Goal: Transaction & Acquisition: Subscribe to service/newsletter

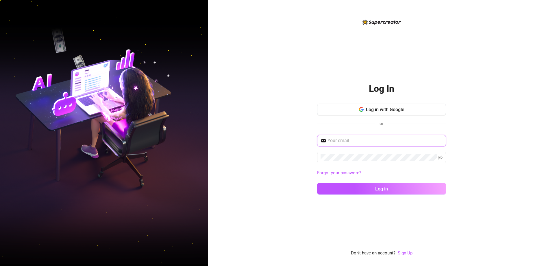
click at [407, 141] on input "text" at bounding box center [384, 140] width 115 height 7
type input "[EMAIL_ADDRESS][DOMAIN_NAME]"
click at [317, 183] on button "Log in" at bounding box center [381, 189] width 129 height 12
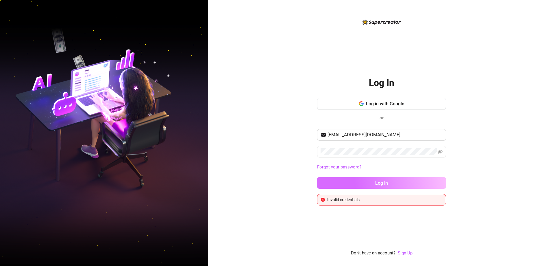
click at [382, 180] on span "Log in" at bounding box center [381, 182] width 13 height 5
drag, startPoint x: 359, startPoint y: 156, endPoint x: 294, endPoint y: 157, distance: 65.3
click at [294, 157] on div "Log In Log in with Google or [EMAIL_ADDRESS][DOMAIN_NAME] Forgot your password?…" at bounding box center [381, 133] width 347 height 266
click at [303, 151] on div "Log In Log in with Google or [EMAIL_ADDRESS][DOMAIN_NAME] Forgot your password?…" at bounding box center [381, 133] width 347 height 266
click at [317, 177] on button "Log in" at bounding box center [381, 183] width 129 height 12
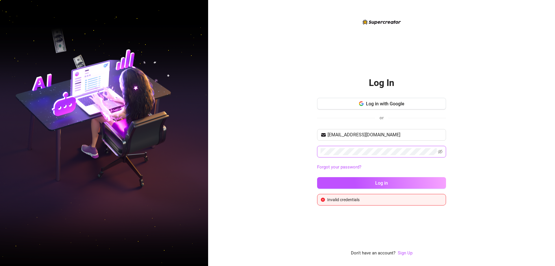
click at [317, 177] on button "Log in" at bounding box center [381, 183] width 129 height 12
click at [376, 97] on div "Log In Log in with Google or [EMAIL_ADDRESS][DOMAIN_NAME] Forgot your password?…" at bounding box center [381, 137] width 129 height 136
drag, startPoint x: 380, startPoint y: 40, endPoint x: 380, endPoint y: 62, distance: 22.5
click at [380, 56] on div "Log In Log in with Google or [EMAIL_ADDRESS][DOMAIN_NAME] Forgot your password?…" at bounding box center [381, 137] width 129 height 238
click at [375, 101] on span "Log in with Google" at bounding box center [385, 103] width 38 height 5
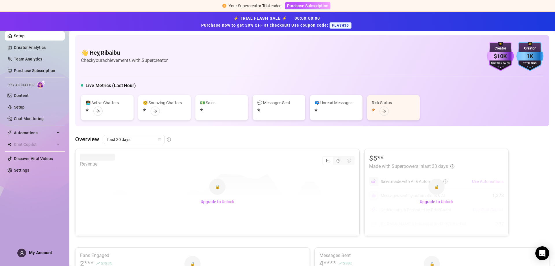
click at [341, 24] on span "FLASH30" at bounding box center [340, 25] width 22 height 6
copy span "FLASH30"
click at [312, 5] on span "Purchase Subscription" at bounding box center [307, 5] width 41 height 5
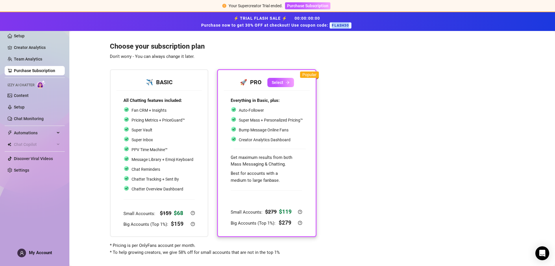
scroll to position [7, 0]
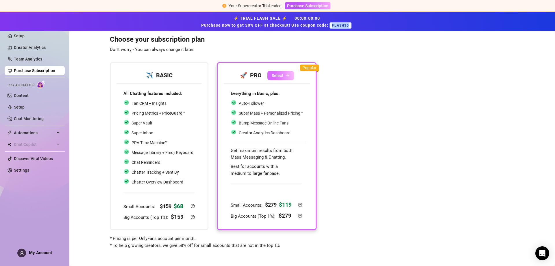
click at [284, 74] on button "Select" at bounding box center [280, 75] width 27 height 9
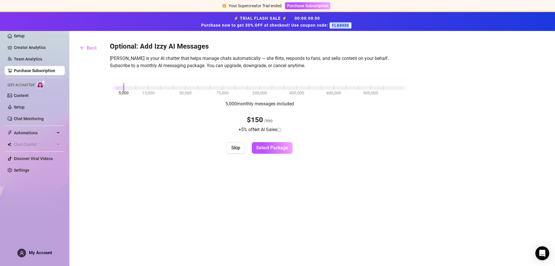
scroll to position [0, 0]
click at [236, 147] on span "Skip" at bounding box center [235, 147] width 9 height 5
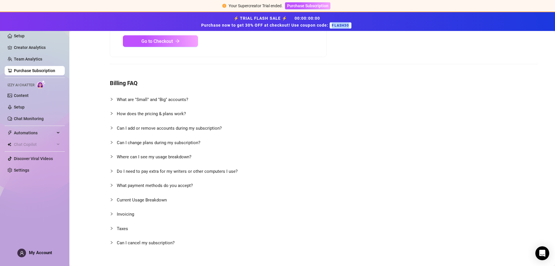
scroll to position [96, 0]
click at [205, 128] on span "Can I add or remove accounts during my subscription?" at bounding box center [169, 126] width 105 height 5
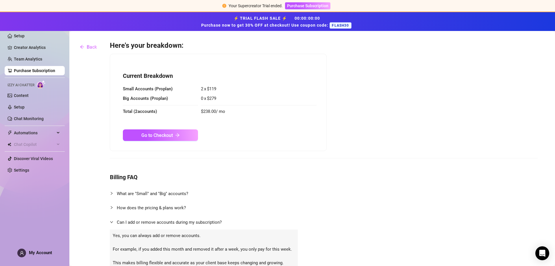
scroll to position [0, 0]
click at [167, 136] on span "Go to Checkout" at bounding box center [156, 135] width 31 height 5
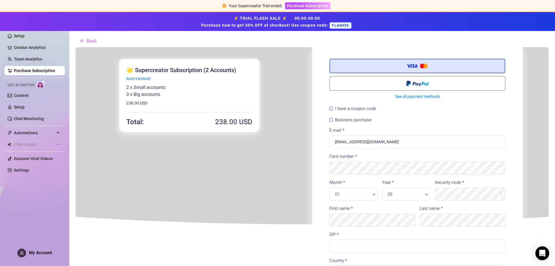
click at [352, 108] on label "I have a coupon code" at bounding box center [352, 108] width 47 height 4
click at [75, 47] on input "I have a coupon code" at bounding box center [75, 47] width 0 height 0
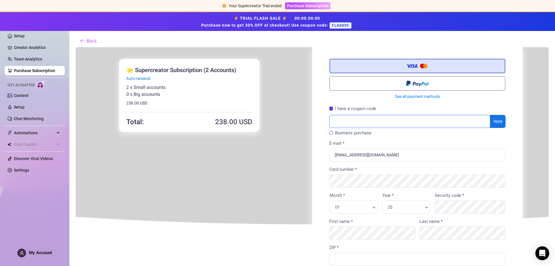
click at [387, 112] on div "I have a coupon code Apply" at bounding box center [416, 116] width 181 height 23
paste input "FLASH30"
type input "FLASH30"
click at [501, 123] on body "You're buying ×" at bounding box center [311, 231] width 473 height 369
click at [497, 123] on div at bounding box center [311, 220] width 473 height 346
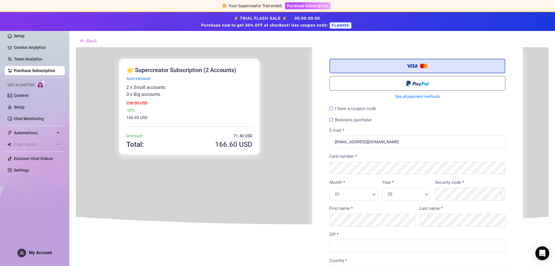
scroll to position [10, 0]
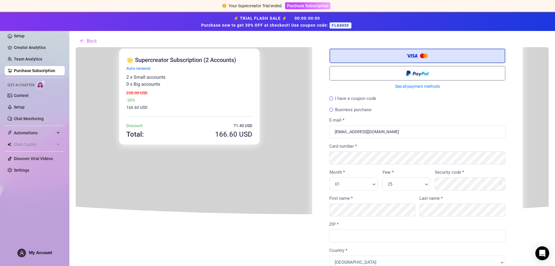
click at [353, 97] on label "I have a coupon code" at bounding box center [352, 98] width 47 height 4
click at [75, 47] on input "I have a coupon code" at bounding box center [75, 47] width 0 height 0
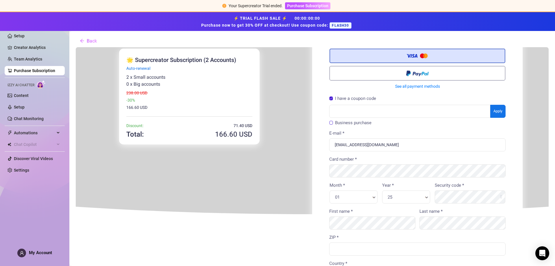
click at [356, 96] on label "I have a coupon code" at bounding box center [352, 98] width 47 height 4
click at [75, 47] on input "I have a coupon code" at bounding box center [75, 47] width 0 height 0
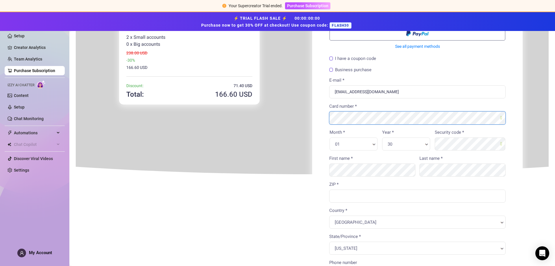
scroll to position [58, 0]
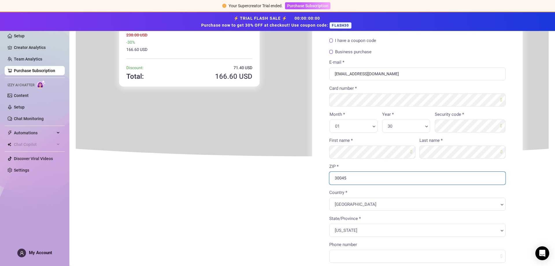
type input "30045"
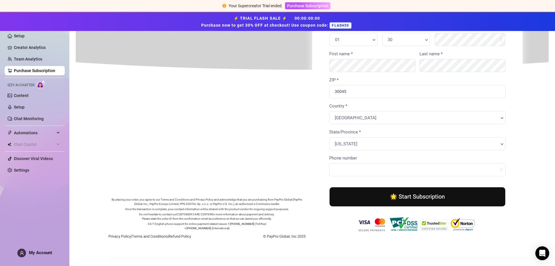
scroll to position [144, 0]
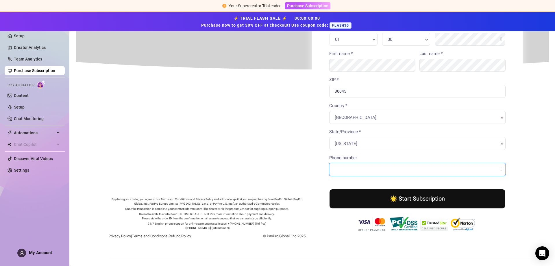
click at [350, 168] on input "Phone number" at bounding box center [417, 168] width 176 height 13
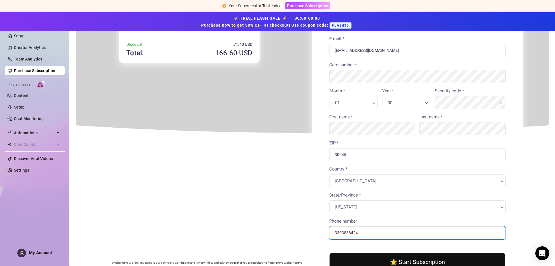
scroll to position [32, 0]
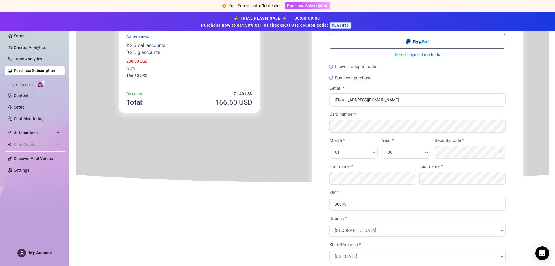
drag, startPoint x: 551, startPoint y: 73, endPoint x: 461, endPoint y: 70, distance: 90.5
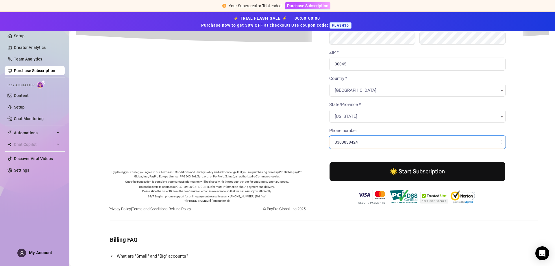
scroll to position [173, 0]
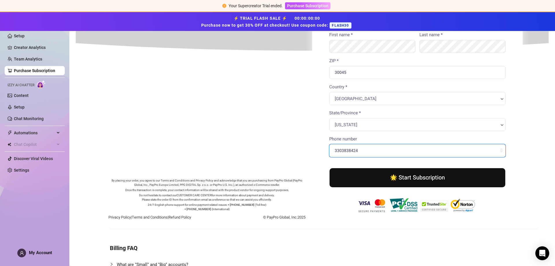
type input "3303838424"
click at [442, 176] on button "🌟 Start Subscription" at bounding box center [417, 176] width 176 height 19
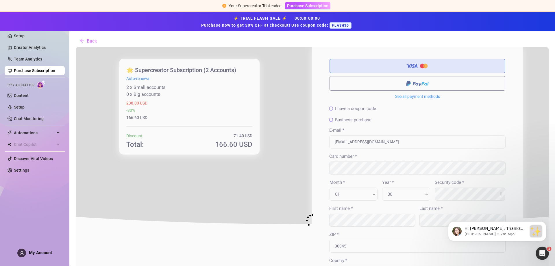
scroll to position [0, 0]
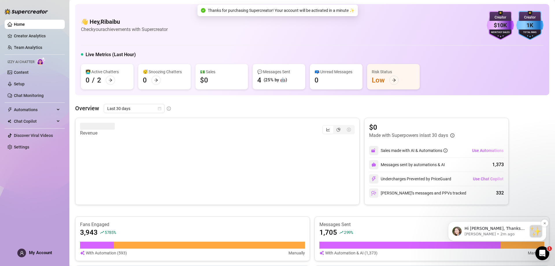
click at [526, 230] on p "Hi [PERSON_NAME], Thanks for purchasing Supercreator! :sparkles: Your order is …" at bounding box center [495, 228] width 62 height 6
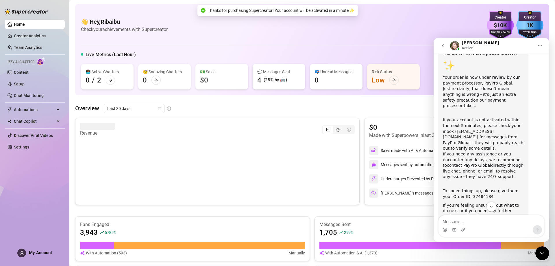
scroll to position [52, 0]
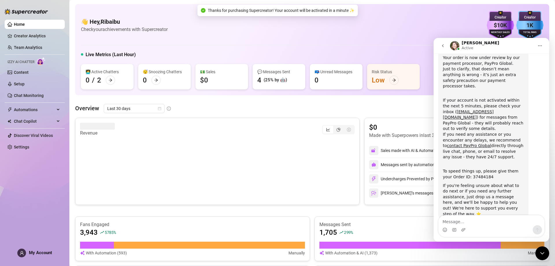
click at [442, 44] on icon "go back" at bounding box center [442, 45] width 5 height 5
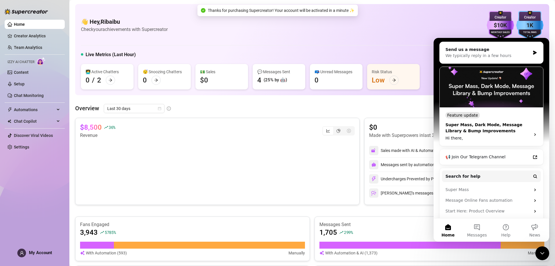
scroll to position [79, 0]
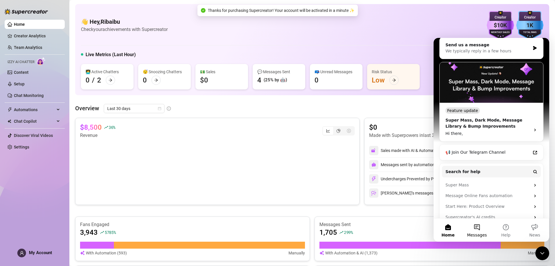
click at [477, 236] on span "Messages" at bounding box center [477, 235] width 20 height 4
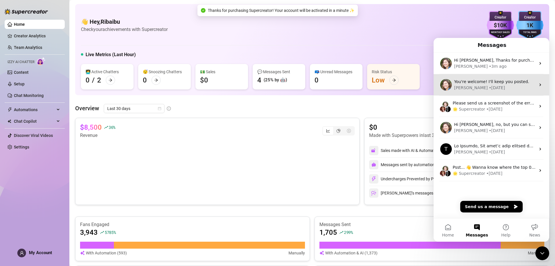
click at [496, 79] on span "You're welcome! I'll keep you posted." at bounding box center [491, 81] width 75 height 5
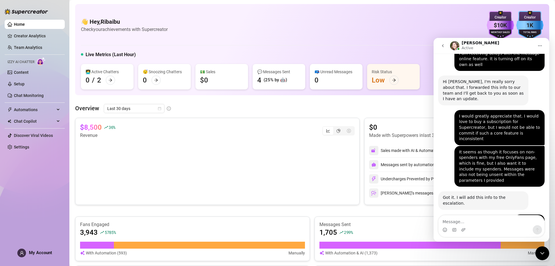
scroll to position [353, 0]
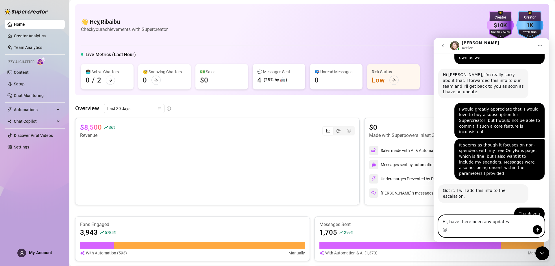
type textarea "Hi, have there been any updates?"
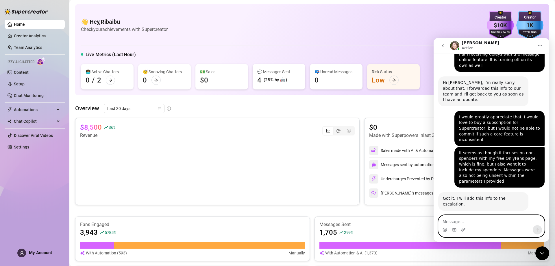
scroll to position [386, 0]
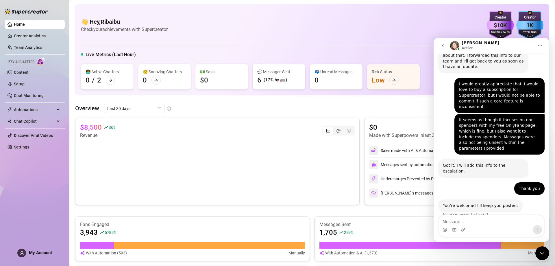
click at [441, 44] on icon "go back" at bounding box center [442, 45] width 5 height 5
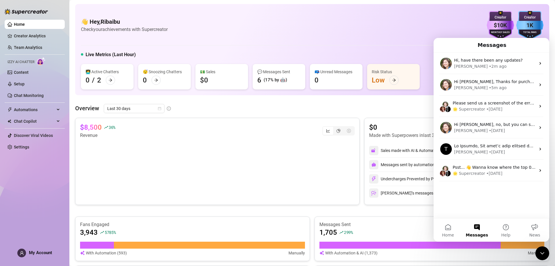
click at [353, 36] on div "👋 Hey, Ribaibu Check your achievements with Supercreator $10K Creator Monthly S…" at bounding box center [312, 25] width 462 height 29
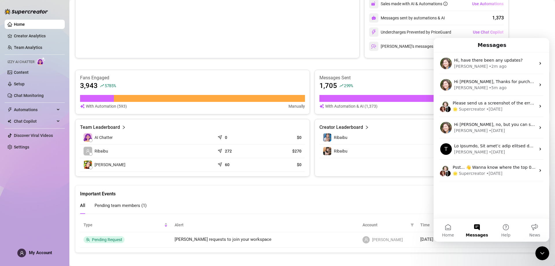
scroll to position [151, 0]
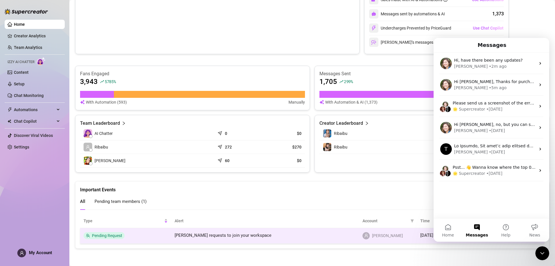
click at [251, 240] on td "[PERSON_NAME] requests to join your workspace" at bounding box center [265, 236] width 188 height 16
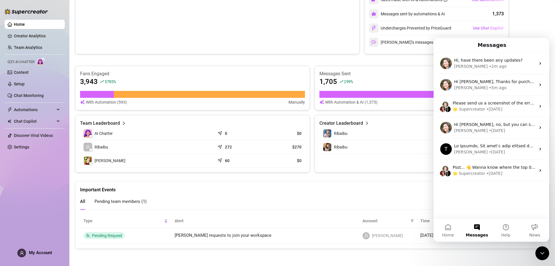
click at [546, 254] on div "Close Intercom Messenger" at bounding box center [542, 253] width 14 height 14
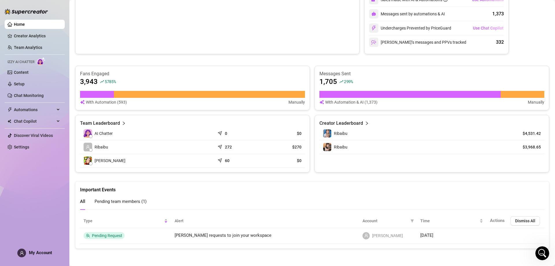
scroll to position [0, 0]
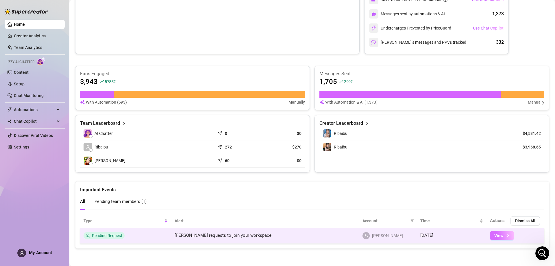
click at [505, 234] on icon "right" at bounding box center [507, 235] width 4 height 4
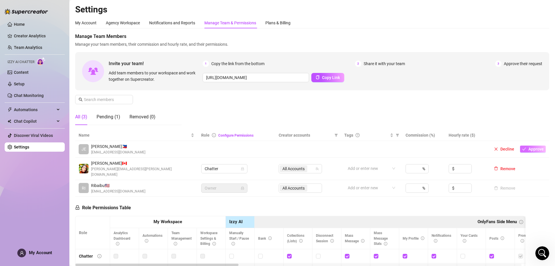
click at [529, 149] on span "Approve" at bounding box center [535, 148] width 15 height 5
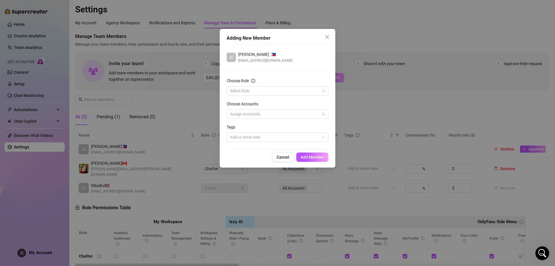
click at [283, 86] on div "Choose Role" at bounding box center [278, 81] width 102 height 9
click at [270, 91] on input "Choose Role" at bounding box center [275, 90] width 90 height 9
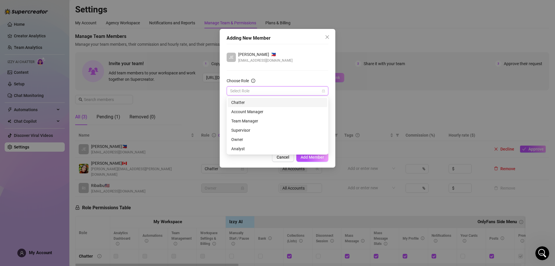
click at [246, 101] on div "Chatter" at bounding box center [277, 102] width 92 height 6
click at [261, 110] on div at bounding box center [274, 114] width 93 height 8
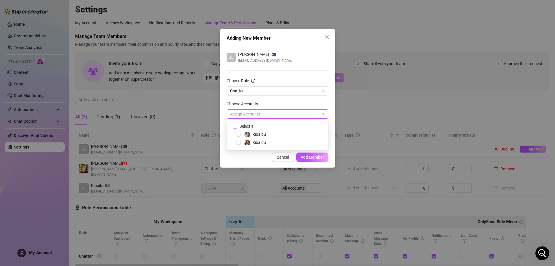
click at [237, 125] on span at bounding box center [235, 126] width 5 height 5
click at [237, 125] on input "Select all" at bounding box center [235, 126] width 4 height 4
checkbox input "true"
click at [312, 158] on span "Add Member" at bounding box center [311, 157] width 23 height 5
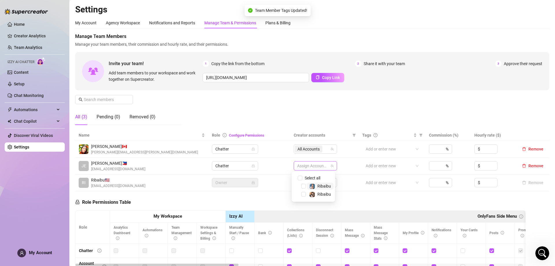
click at [323, 166] on div at bounding box center [312, 166] width 35 height 8
click at [314, 176] on span "Select all" at bounding box center [312, 178] width 20 height 6
click at [302, 176] on input "Select all" at bounding box center [300, 177] width 5 height 5
checkbox input "true"
click at [398, 113] on div "Manage Team Members Manage your team members, their commission and hourly rate,…" at bounding box center [312, 81] width 474 height 97
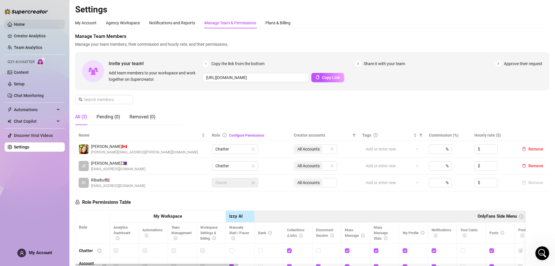
click at [25, 23] on link "Home" at bounding box center [19, 24] width 11 height 5
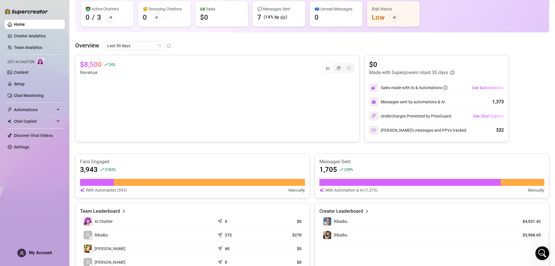
scroll to position [58, 0]
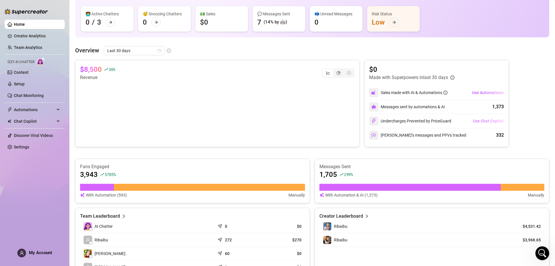
click at [476, 120] on span "Use Chat Copilot" at bounding box center [488, 120] width 31 height 5
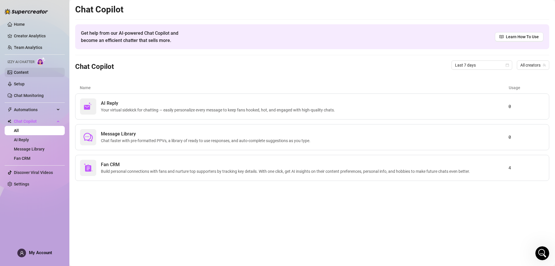
click at [20, 72] on link "Content" at bounding box center [21, 72] width 15 height 5
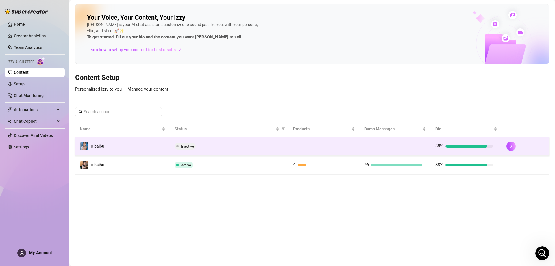
click at [185, 143] on span "Inactive" at bounding box center [185, 145] width 21 height 7
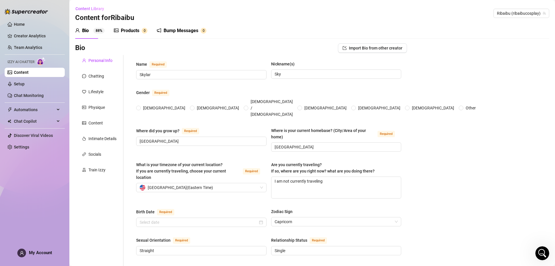
radio input "true"
click at [192, 30] on div "Bump Messages" at bounding box center [181, 30] width 35 height 7
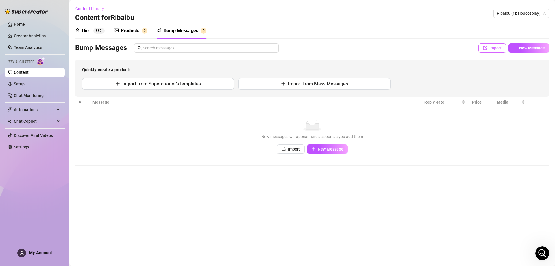
click at [488, 49] on button "Import" at bounding box center [492, 47] width 28 height 9
type textarea "Type your message here..."
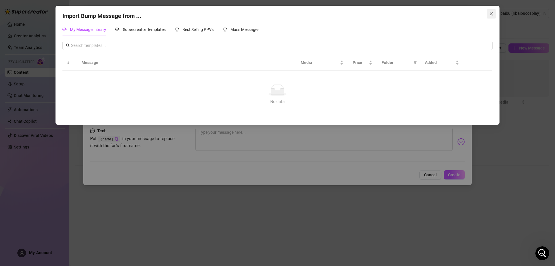
click at [491, 10] on button "Close" at bounding box center [491, 13] width 9 height 9
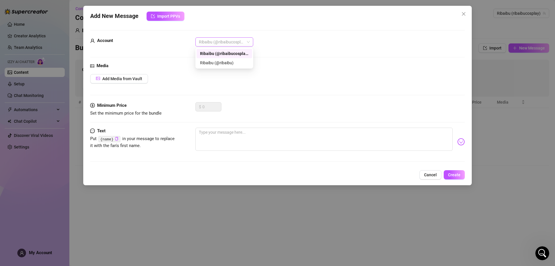
click at [235, 41] on span "Ribaibu (@ribaibucosplay)" at bounding box center [224, 42] width 51 height 9
click at [233, 62] on div "Ribaibu (@ribaibu)" at bounding box center [224, 63] width 49 height 6
click at [464, 13] on icon "close" at bounding box center [463, 13] width 3 height 3
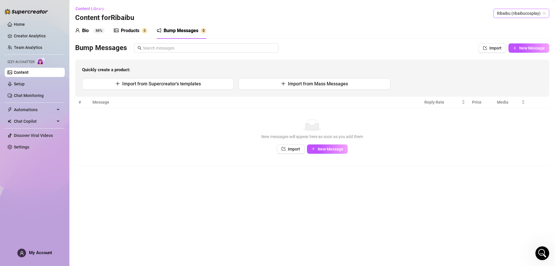
click at [527, 10] on span "Ribaibu (ribaibucosplay)" at bounding box center [521, 13] width 49 height 9
click at [511, 32] on span "Ribaibu" at bounding box center [511, 35] width 14 height 6
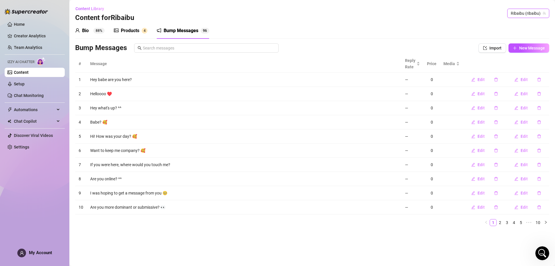
click at [526, 14] on span "Ribaibu (ribaibu)" at bounding box center [528, 13] width 35 height 9
click at [524, 24] on span "( ribaibucosplay )" at bounding box center [529, 25] width 29 height 6
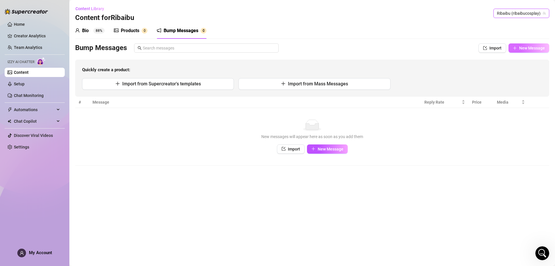
click at [526, 48] on span "New Message" at bounding box center [532, 48] width 26 height 5
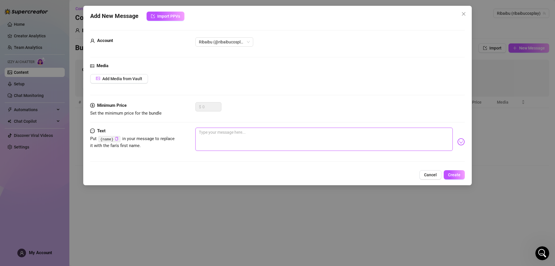
click at [242, 140] on textarea at bounding box center [323, 138] width 257 height 23
type textarea "H"
type textarea "He"
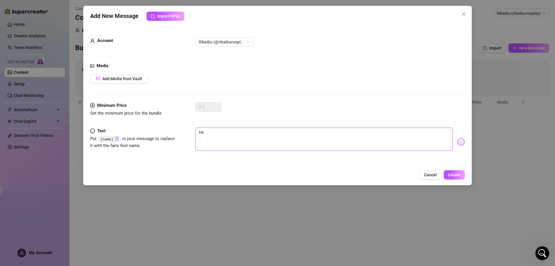
type textarea "Hey"
type textarea "Hey a"
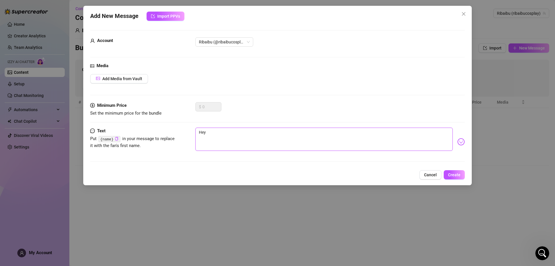
type textarea "Hey a"
type textarea "Hey ar"
type textarea "Hey are"
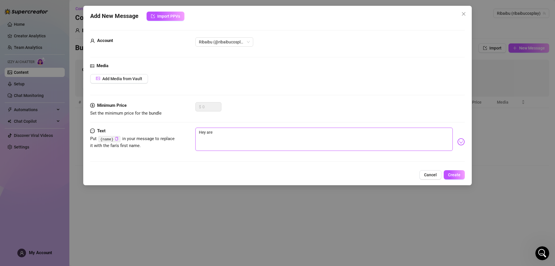
type textarea "Hey are"
type textarea "Hey are y"
type textarea "Hey are yo"
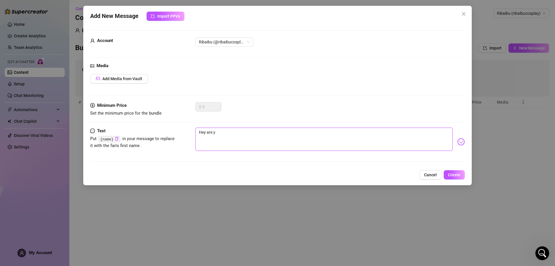
type textarea "Hey are yo"
type textarea "Hey are you"
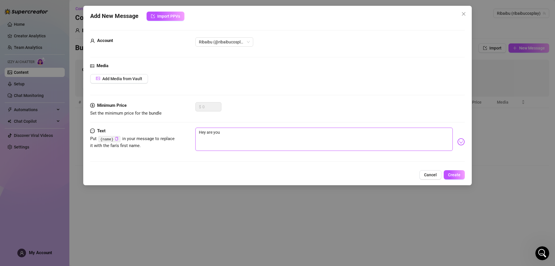
type textarea "Hey are you o"
type textarea "Hey are you on"
type textarea "Hey are you on r"
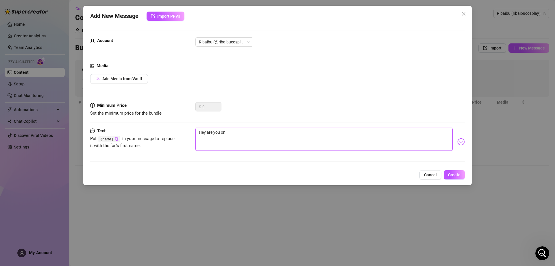
type textarea "Hey are you on r"
type textarea "Hey are you on ri"
type textarea "Hey are you on rig"
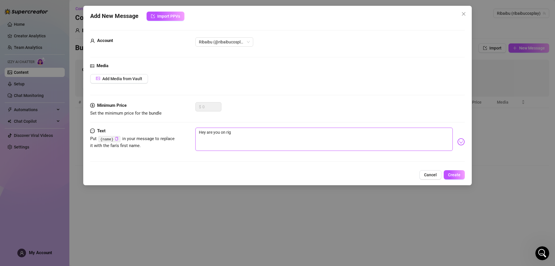
type textarea "Hey are you on righ"
type textarea "Hey are you on right"
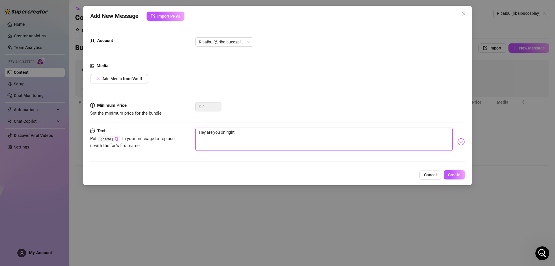
type textarea "Hey are you on right"
type textarea "Hey are you on right n"
type textarea "Hey are you on right no"
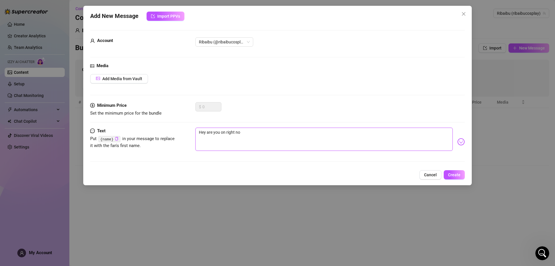
type textarea "Hey are you on right now"
type textarea "Hey are you on right now?"
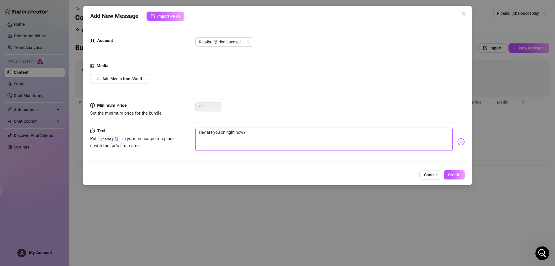
type textarea "Hey are you on right now?"
type textarea "Hey are you on right now? ^"
type textarea "Hey are you on right now? ^^"
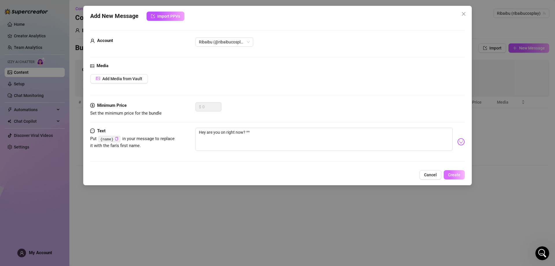
click at [458, 175] on span "Create" at bounding box center [454, 174] width 12 height 5
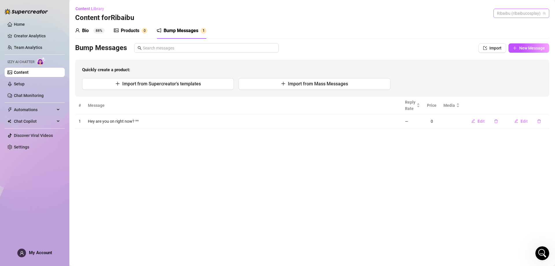
click at [518, 17] on span "Ribaibu (ribaibucosplay)" at bounding box center [521, 13] width 49 height 9
click at [508, 25] on span "Ribaibu" at bounding box center [506, 25] width 14 height 6
click at [514, 13] on span "Ribaibu (ribaibucosplay)" at bounding box center [521, 13] width 49 height 9
click at [286, 42] on div "Bio 88% Products 0 Bump Messages 1 Bio Import Bio from other creator Personal I…" at bounding box center [312, 76] width 474 height 106
click at [524, 49] on span "New Message" at bounding box center [532, 48] width 26 height 5
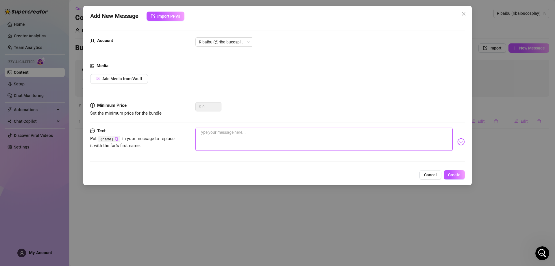
click at [215, 140] on textarea at bounding box center [323, 138] width 257 height 23
type textarea "D"
type textarea "Do"
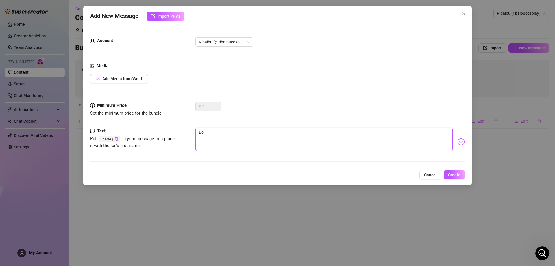
type textarea "Do y"
type textarea "Do yo"
type textarea "Do you"
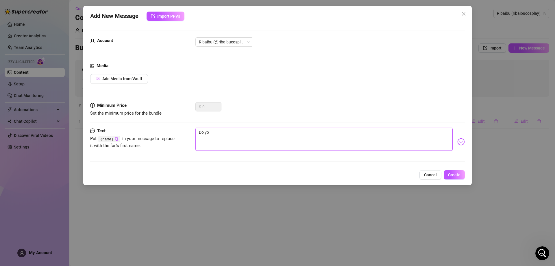
type textarea "Do you"
type textarea "Do you h"
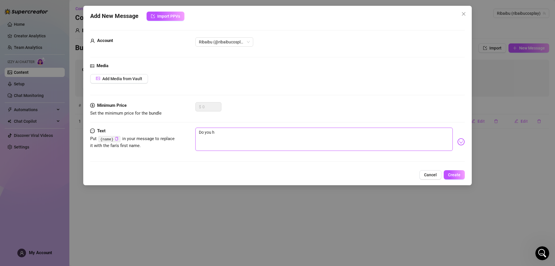
type textarea "Do you ha"
type textarea "Do you hav"
type textarea "Do you have"
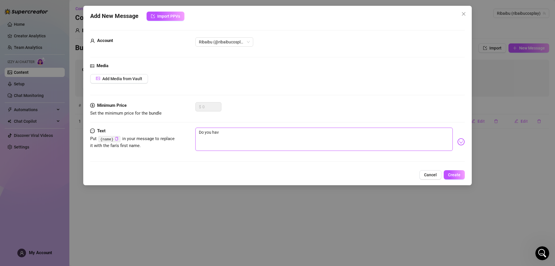
type textarea "Do you have"
type textarea "Do you have s"
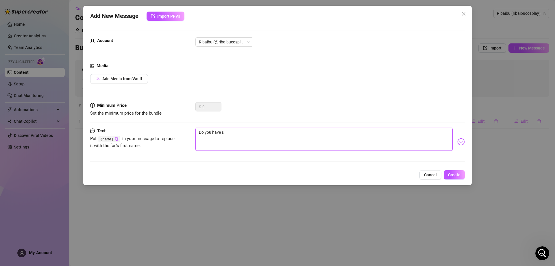
type textarea "Do you have so"
type textarea "Do you have som"
type textarea "Do you have some"
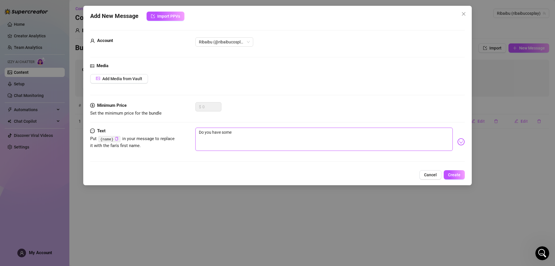
type textarea "Do you have some"
type textarea "Do you have some t"
type textarea "Do you have some ti"
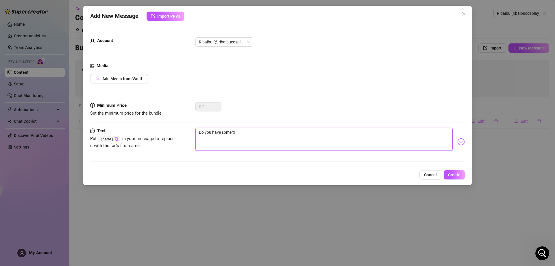
type textarea "Do you have some [PERSON_NAME]"
type textarea "Do you have some time"
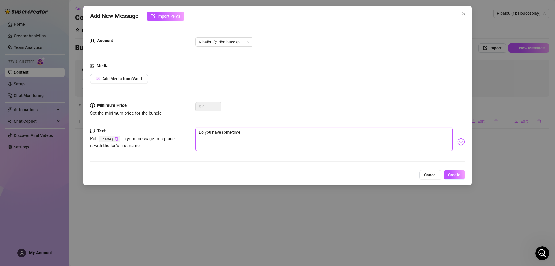
type textarea "Do you have some time"
type textarea "Do you have some time f"
type textarea "Do you have some time fo"
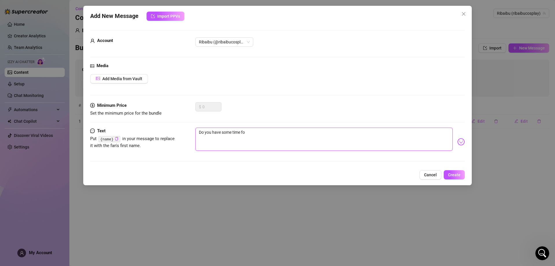
type textarea "Do you have some time for"
type textarea "Do you have some time for m"
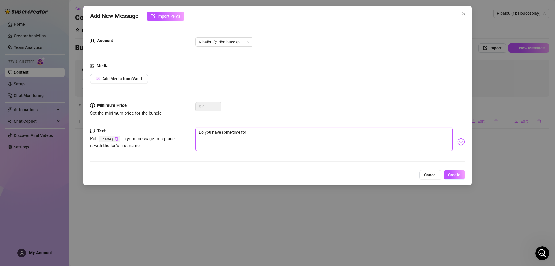
type textarea "Do you have some time for m"
type textarea "Do you have some time for me"
type textarea "Do you have some time for me?"
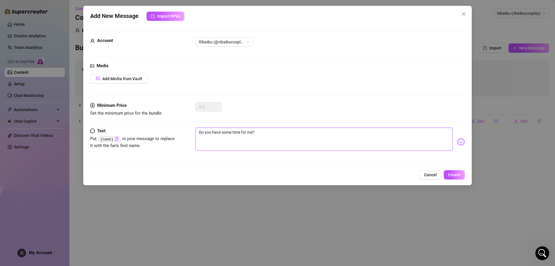
type textarea "Do you have some time for me?"
click at [457, 140] on img at bounding box center [461, 142] width 8 height 8
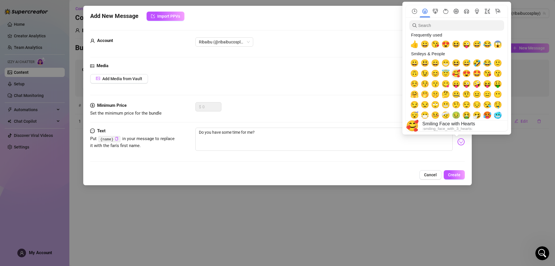
scroll to position [87, 0]
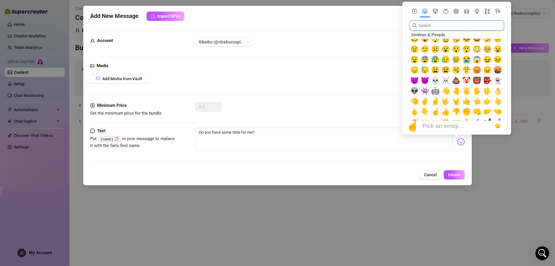
click at [430, 28] on input "search" at bounding box center [456, 25] width 95 height 10
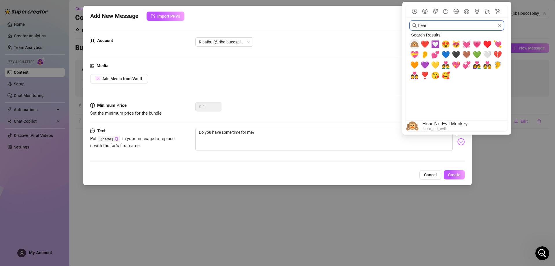
scroll to position [0, 0]
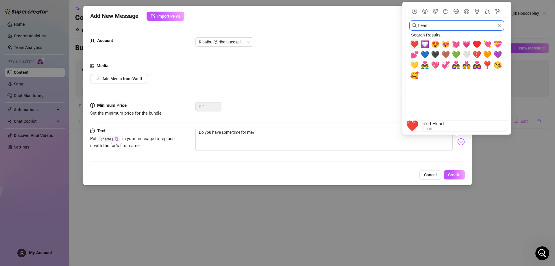
type input "heart"
click at [414, 40] on span "❤️" at bounding box center [414, 44] width 9 height 8
type textarea "Do you have some time for me? ❤️"
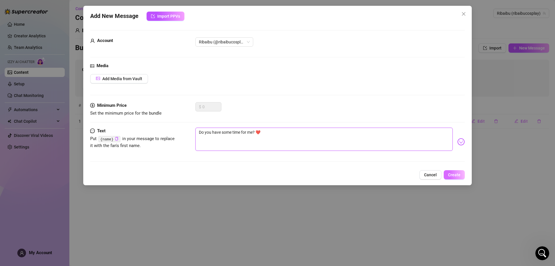
type textarea "Do you have some time for me? ❤️"
click at [455, 174] on span "Create" at bounding box center [454, 174] width 12 height 5
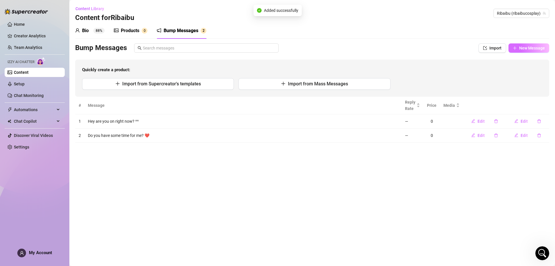
click at [524, 46] on span "New Message" at bounding box center [532, 48] width 26 height 5
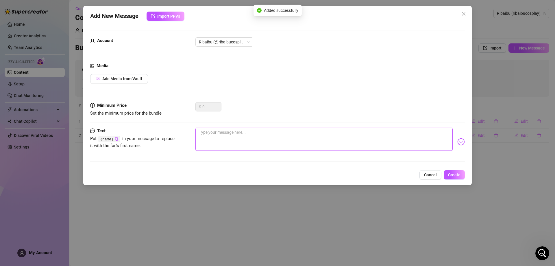
click at [404, 138] on textarea at bounding box center [323, 138] width 257 height 23
type textarea "I"
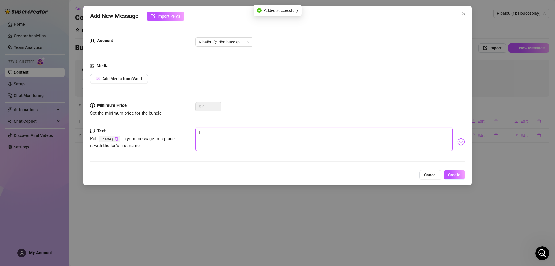
type textarea "I w"
type textarea "I wa"
type textarea "I was"
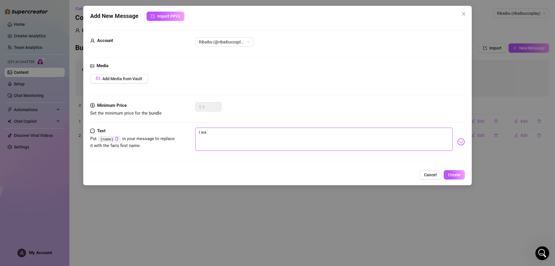
type textarea "I was"
type textarea "I was t"
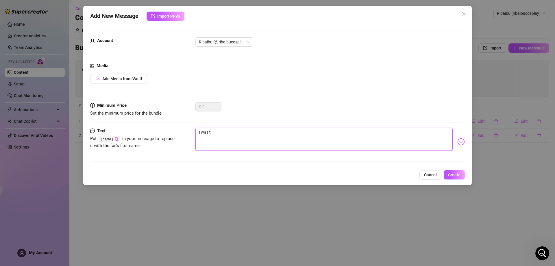
type textarea "I was th"
type textarea "I was thi"
type textarea "I was thin"
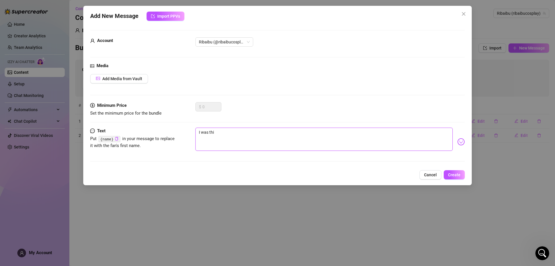
type textarea "I was thin"
type textarea "I was think"
type textarea "I was thinki"
type textarea "I was thinkin"
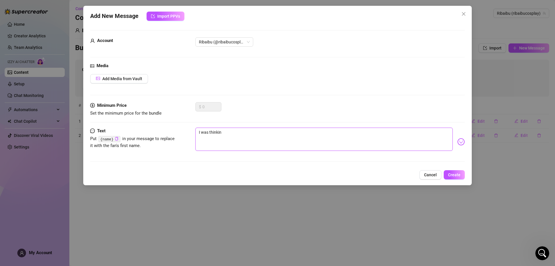
type textarea "I was thinking"
type textarea "I was thinking o"
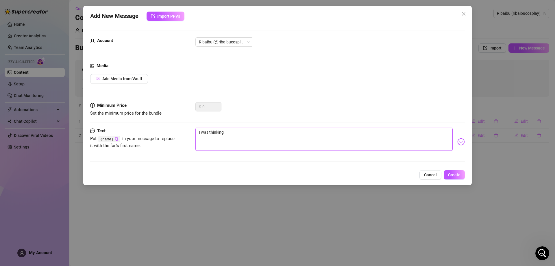
type textarea "I was thinking o"
type textarea "I was thinking of"
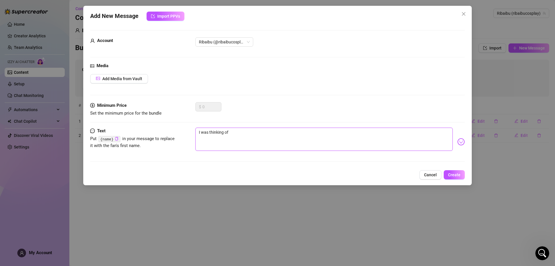
type textarea "I was thinking of y"
type textarea "I was thinking of yo"
type textarea "I was thinking of you"
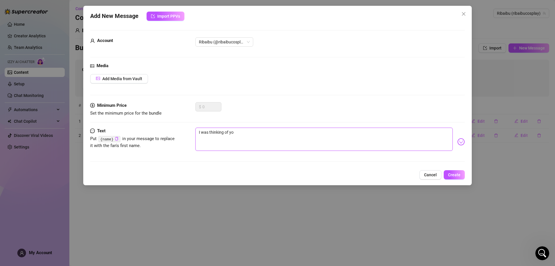
type textarea "I was thinking of you"
click at [460, 144] on img at bounding box center [461, 142] width 8 height 8
click at [457, 140] on img at bounding box center [461, 142] width 8 height 8
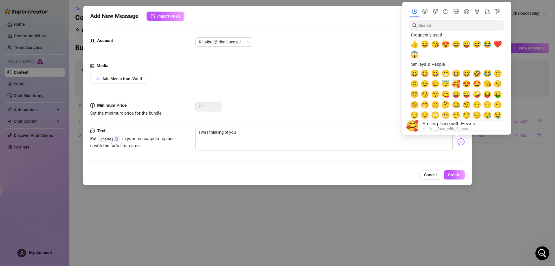
click at [455, 83] on span "🥰" at bounding box center [456, 84] width 9 height 8
type textarea "I was thinking of you 🥰"
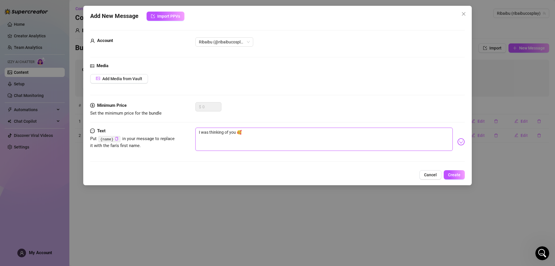
click at [291, 142] on textarea "I was thinking of you 🥰" at bounding box center [323, 138] width 257 height 23
type textarea "I was thinking of you 🥰"
type textarea "I was thinking of you 🥰 H"
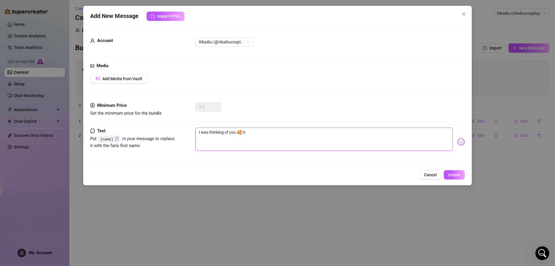
type textarea "I was thinking of you 🥰 [PERSON_NAME]"
type textarea "I was thinking of you 🥰 How"
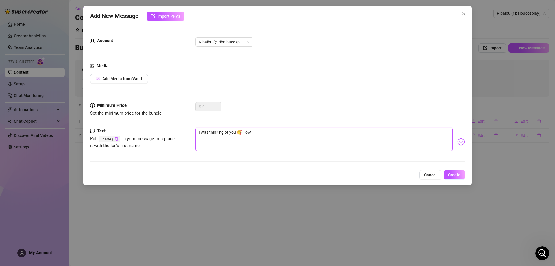
type textarea "I was thinking of you 🥰 How"
type textarea "I was thinking of you 🥰 How a"
type textarea "I was thinking of you 🥰 How ar"
type textarea "I was thinking of you 🥰 How are"
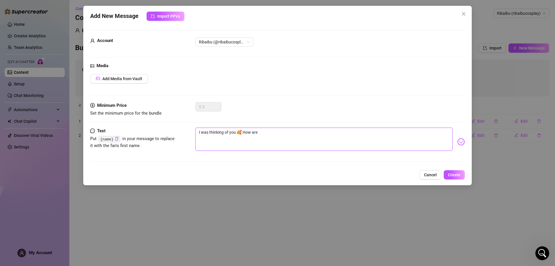
type textarea "I was thinking of you 🥰 How are"
type textarea "I was thinking of you 🥰 How are y"
type textarea "I was thinking of you 🥰 How are yo"
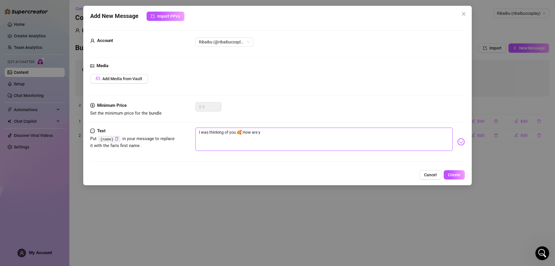
type textarea "I was thinking of you 🥰 How are yo"
type textarea "I was thinking of you 🥰 How are you"
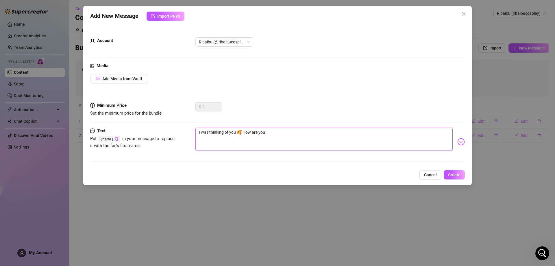
type textarea "I was thinking of you 🥰 How are you d"
type textarea "I was thinking of you 🥰 How are you do"
type textarea "I was thinking of you 🥰 How are you doi"
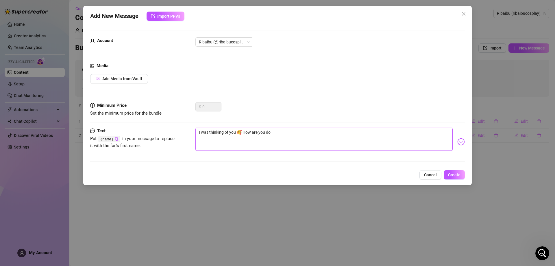
type textarea "I was thinking of you 🥰 How are you doi"
type textarea "I was thinking of you 🥰 How are you doin"
click at [457, 171] on button "Create" at bounding box center [454, 174] width 21 height 9
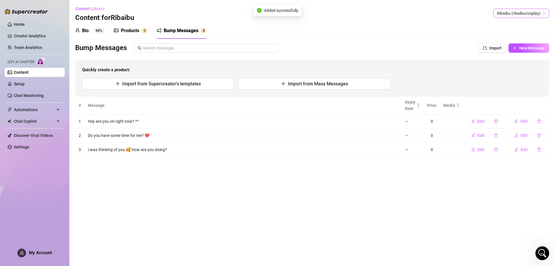
click at [514, 14] on span "Ribaibu (ribaibucosplay)" at bounding box center [521, 13] width 49 height 9
click at [513, 34] on div "Ribaibu ( ribaibu )" at bounding box center [517, 34] width 54 height 7
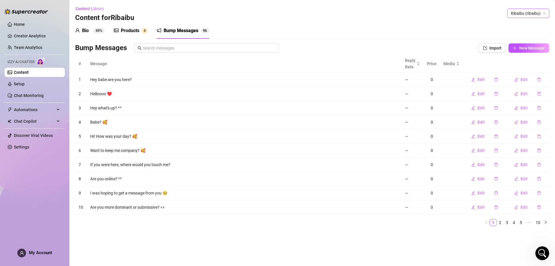
click at [513, 15] on span "Ribaibu (ribaibu)" at bounding box center [528, 13] width 35 height 9
click at [512, 26] on span "Ribaibu" at bounding box center [506, 25] width 14 height 6
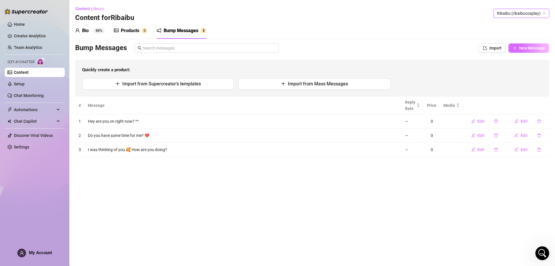
click at [522, 46] on span "New Message" at bounding box center [532, 48] width 26 height 5
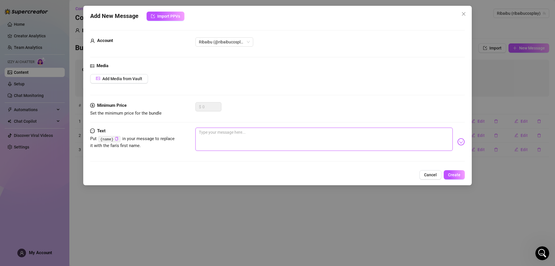
click at [276, 149] on textarea at bounding box center [323, 138] width 257 height 23
click at [457, 141] on img at bounding box center [461, 142] width 8 height 8
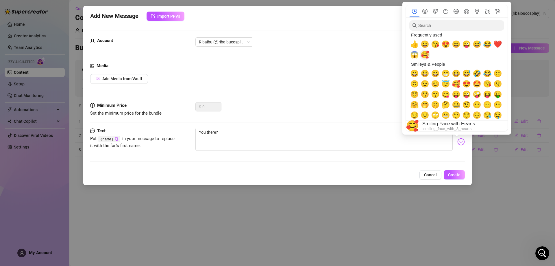
click at [423, 56] on span "🥰" at bounding box center [424, 55] width 9 height 8
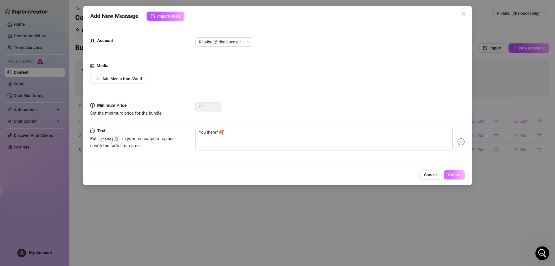
click at [457, 172] on span "Create" at bounding box center [454, 174] width 12 height 5
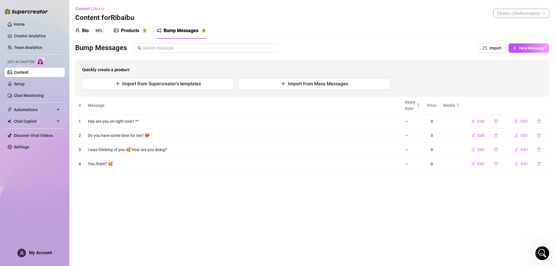
click at [517, 14] on span "Ribaibu (ribaibucosplay)" at bounding box center [521, 13] width 49 height 9
click at [515, 50] on icon "plus" at bounding box center [515, 48] width 4 height 4
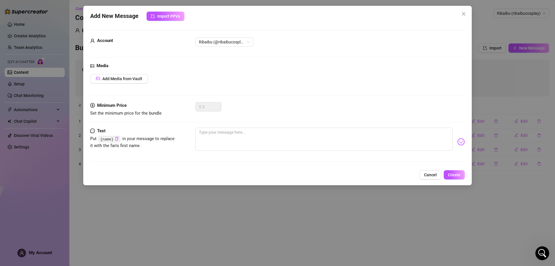
click at [499, 63] on div "Add New Message Import PPVs Account Ribaibu (@ribaibucosplay) Media Add Media f…" at bounding box center [277, 133] width 555 height 266
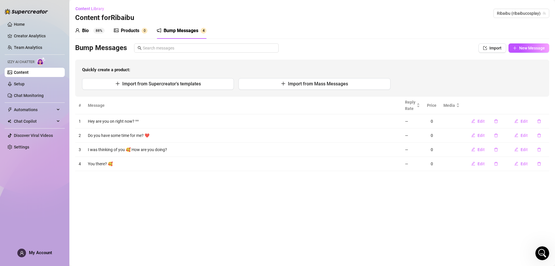
click at [521, 18] on div "Content Library Content for [PERSON_NAME] (ribaibucosplay)" at bounding box center [312, 13] width 474 height 18
click at [515, 13] on span "Ribaibu (ribaibucosplay)" at bounding box center [521, 13] width 49 height 9
click at [510, 24] on span "Ribaibu" at bounding box center [506, 25] width 14 height 6
click at [518, 10] on span "Ribaibu (ribaibucosplay)" at bounding box center [521, 13] width 49 height 9
click at [511, 37] on span "Ribaibu" at bounding box center [506, 35] width 14 height 6
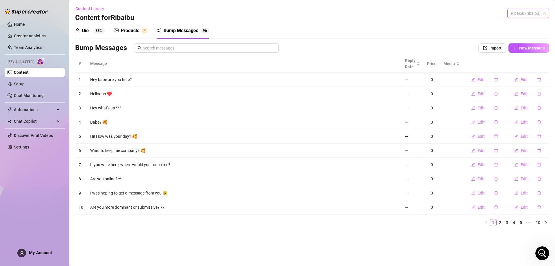
click at [509, 12] on div "Ribaibu (ribaibu)" at bounding box center [528, 13] width 42 height 9
click at [511, 20] on div "Ribaibu ( ribaibucosplay )" at bounding box center [517, 25] width 61 height 10
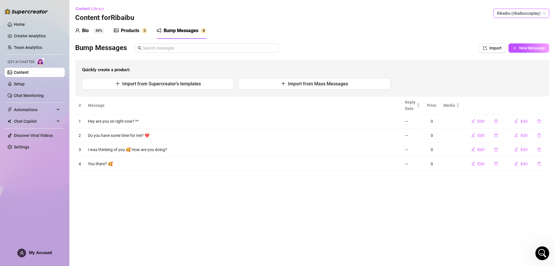
click at [522, 53] on div "Bump Messages Import New Message Quickly create a product: Import from Supercre…" at bounding box center [312, 69] width 474 height 53
click at [523, 48] on span "New Message" at bounding box center [532, 48] width 26 height 5
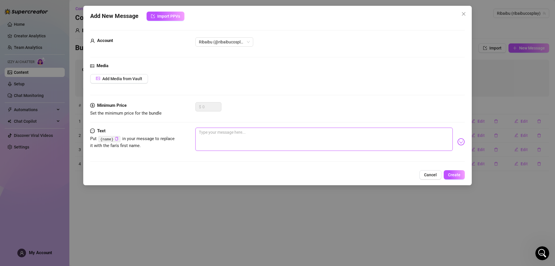
click at [278, 142] on textarea at bounding box center [323, 138] width 257 height 23
click at [457, 143] on img at bounding box center [461, 142] width 8 height 8
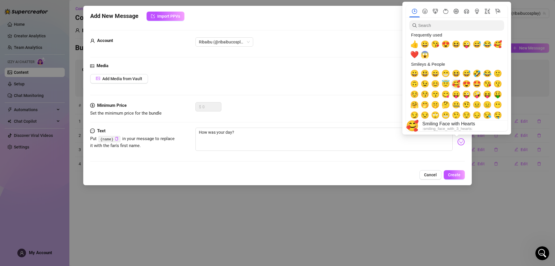
click at [457, 86] on span "🥰" at bounding box center [456, 84] width 9 height 8
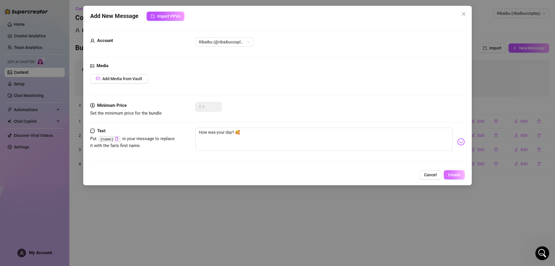
click at [458, 172] on span "Create" at bounding box center [454, 174] width 12 height 5
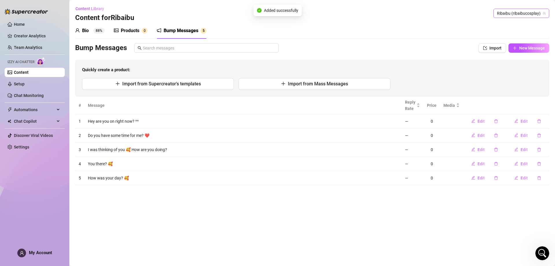
drag, startPoint x: 521, startPoint y: 19, endPoint x: 520, endPoint y: 15, distance: 3.8
click at [520, 18] on div "Content Library Content for [PERSON_NAME] (ribaibucosplay)" at bounding box center [312, 13] width 474 height 18
click at [520, 14] on span "Ribaibu (ribaibucosplay)" at bounding box center [521, 13] width 49 height 9
click at [506, 32] on span "Ribaibu" at bounding box center [506, 35] width 14 height 6
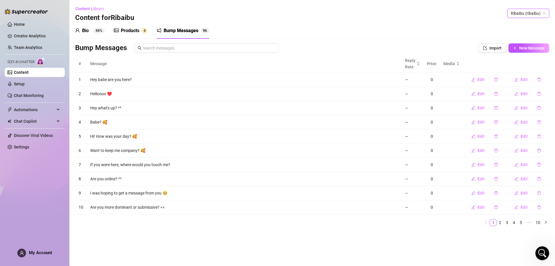
click at [514, 14] on span "Ribaibu (ribaibu)" at bounding box center [528, 13] width 35 height 9
click at [513, 24] on div "Ribaibu ( ribaibucosplay )" at bounding box center [517, 25] width 54 height 7
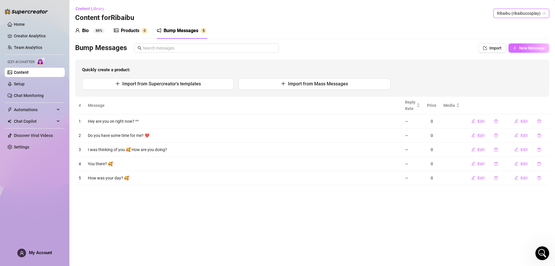
click at [519, 48] on span "New Message" at bounding box center [532, 48] width 26 height 5
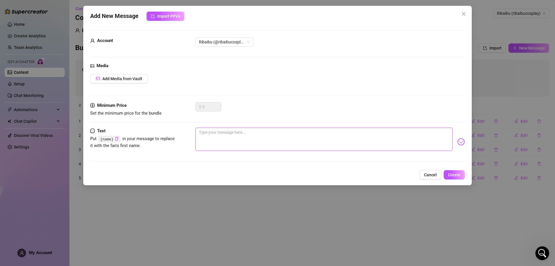
click at [274, 141] on textarea at bounding box center [323, 138] width 257 height 23
click at [251, 126] on div "Minimum Price Set the minimum price for the bundle $ 0" at bounding box center [277, 114] width 374 height 25
click at [240, 136] on textarea "If you were here," at bounding box center [323, 138] width 257 height 23
click at [453, 141] on div "If you were here with me, which room would you fuck me in first?" at bounding box center [329, 141] width 269 height 28
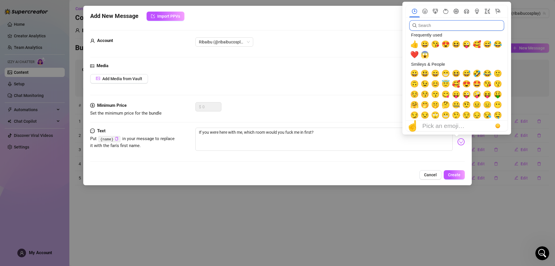
click at [448, 24] on input "search" at bounding box center [456, 25] width 95 height 10
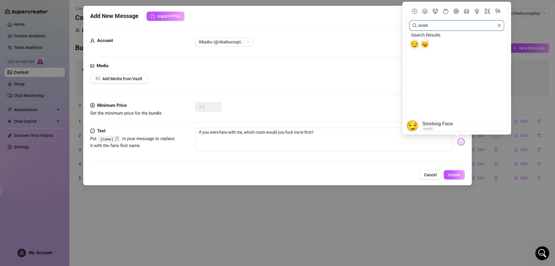
click at [413, 42] on span "😏" at bounding box center [414, 44] width 9 height 8
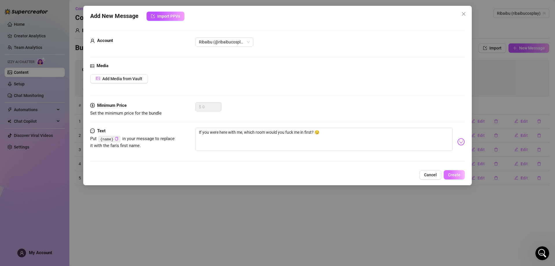
click at [451, 174] on span "Create" at bounding box center [454, 174] width 12 height 5
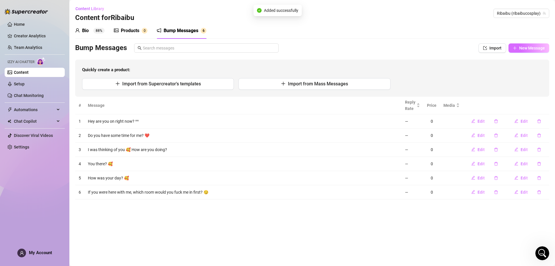
click at [527, 48] on span "New Message" at bounding box center [532, 48] width 26 height 5
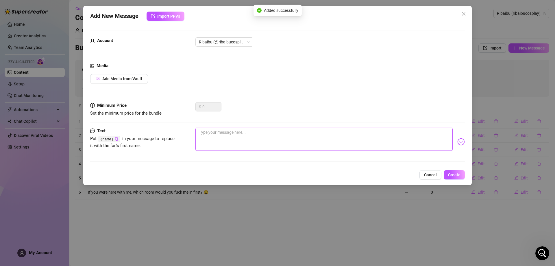
click at [253, 132] on textarea at bounding box center [323, 138] width 257 height 23
click at [248, 131] on textarea "Can I show you something babe?" at bounding box center [323, 138] width 257 height 23
drag, startPoint x: 280, startPoint y: 135, endPoint x: 192, endPoint y: 136, distance: 88.7
click at [192, 136] on div "Text Put {name} in your message to replace it with the fan's first name. Can I …" at bounding box center [277, 141] width 374 height 28
click at [300, 128] on textarea "Can I show you something babe?" at bounding box center [323, 138] width 257 height 23
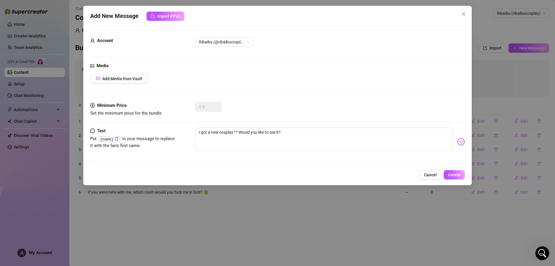
click at [457, 145] on img at bounding box center [461, 142] width 8 height 8
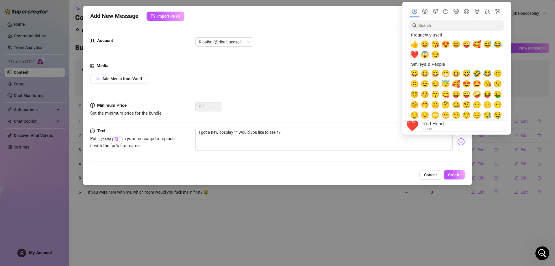
click at [411, 53] on span "❤️" at bounding box center [414, 55] width 9 height 8
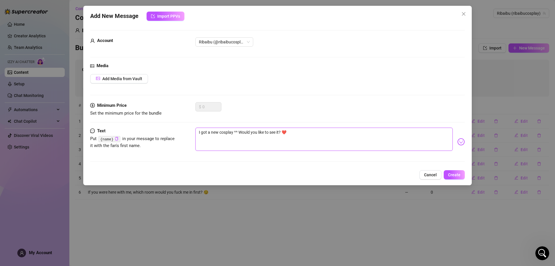
click at [358, 135] on textarea "I got a new cosplay ^^ Would you like to see it? ❤️" at bounding box center [323, 138] width 257 height 23
click at [454, 175] on span "Create" at bounding box center [454, 174] width 12 height 5
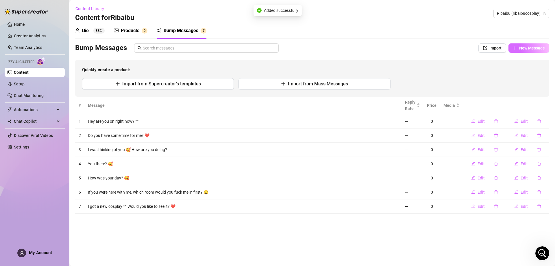
click at [515, 51] on button "New Message" at bounding box center [528, 47] width 41 height 9
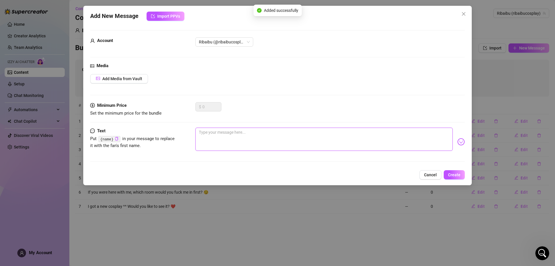
click at [244, 136] on textarea at bounding box center [323, 138] width 257 height 23
drag, startPoint x: 370, startPoint y: 139, endPoint x: 193, endPoint y: 146, distance: 177.2
click at [193, 146] on div "Text Put {name} in your message to replace it with the fan's first name. Can I …" at bounding box center [277, 141] width 374 height 28
click at [461, 176] on button "Create" at bounding box center [454, 174] width 21 height 9
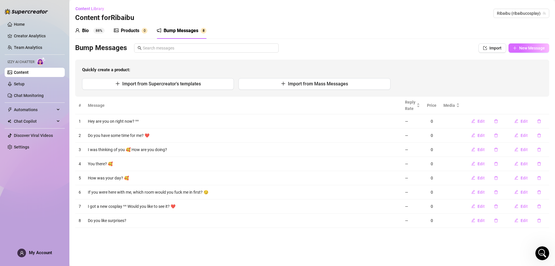
click at [527, 50] on span "New Message" at bounding box center [532, 48] width 26 height 5
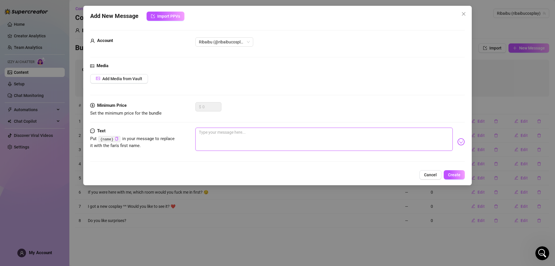
click at [342, 145] on textarea at bounding box center [323, 138] width 257 height 23
click at [464, 13] on icon "close" at bounding box center [463, 14] width 5 height 5
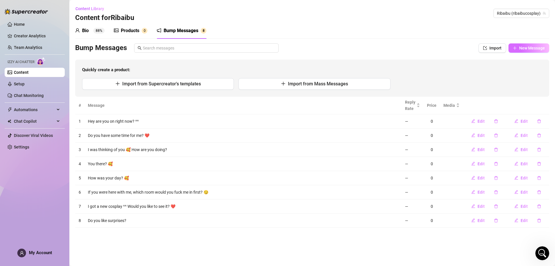
click at [520, 46] on button "New Message" at bounding box center [528, 47] width 41 height 9
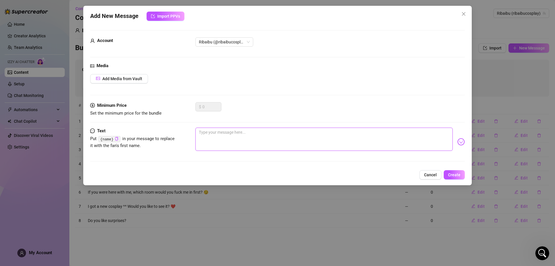
click at [289, 143] on textarea at bounding box center [323, 138] width 257 height 23
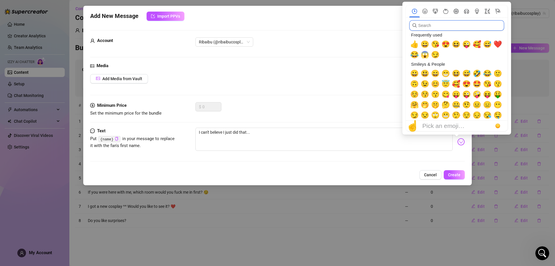
click at [424, 28] on input "search" at bounding box center [456, 25] width 95 height 10
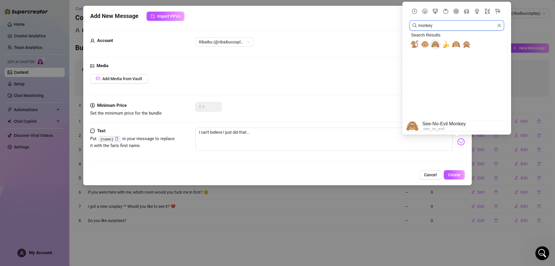
click at [437, 48] on span "🙈" at bounding box center [435, 44] width 9 height 8
drag, startPoint x: 453, startPoint y: 164, endPoint x: 454, endPoint y: 167, distance: 3.2
click at [454, 167] on div "Add New Message Import PPVs Account Ribaibu (@ribaibucosplay) Media Add Media f…" at bounding box center [277, 95] width 388 height 179
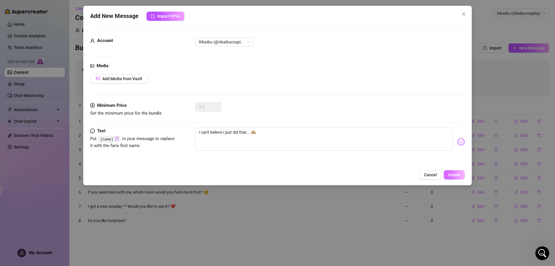
click at [454, 174] on span "Create" at bounding box center [454, 174] width 12 height 5
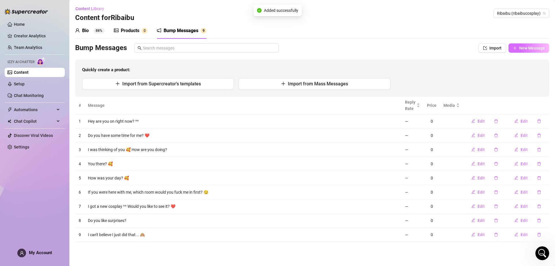
click at [532, 46] on span "New Message" at bounding box center [532, 48] width 26 height 5
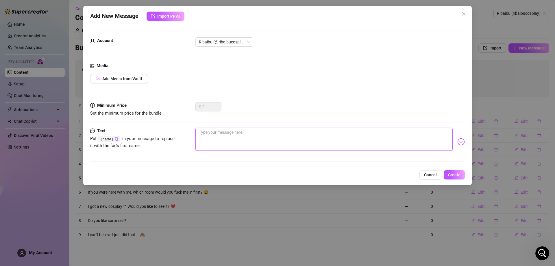
click at [290, 132] on textarea at bounding box center [323, 138] width 257 height 23
click at [448, 173] on span "Create" at bounding box center [454, 174] width 12 height 5
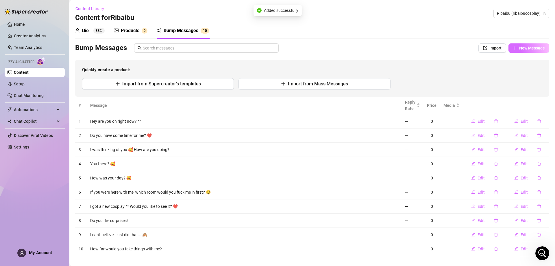
click at [519, 47] on span "New Message" at bounding box center [532, 48] width 26 height 5
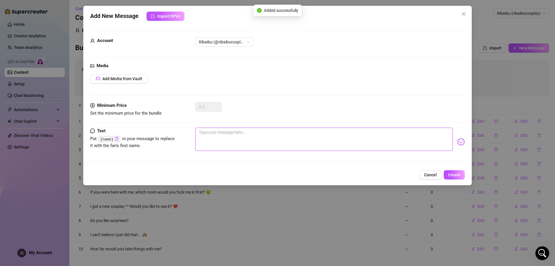
click at [316, 134] on textarea at bounding box center [323, 138] width 257 height 23
drag, startPoint x: 305, startPoint y: 136, endPoint x: 224, endPoint y: 136, distance: 81.5
click at [224, 136] on textarea "Do I make your heart race?" at bounding box center [323, 138] width 257 height 23
click at [455, 173] on span "Create" at bounding box center [454, 174] width 12 height 5
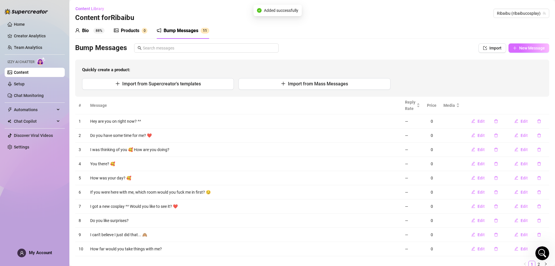
click at [532, 48] on span "New Message" at bounding box center [532, 48] width 26 height 5
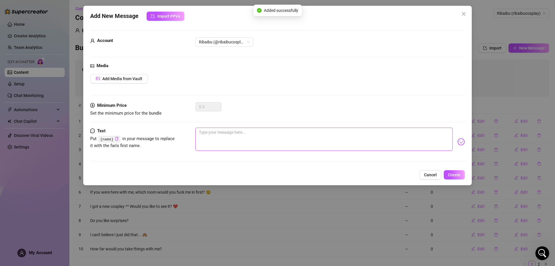
click at [388, 145] on textarea at bounding box center [323, 138] width 257 height 23
click at [454, 174] on span "Create" at bounding box center [454, 174] width 12 height 5
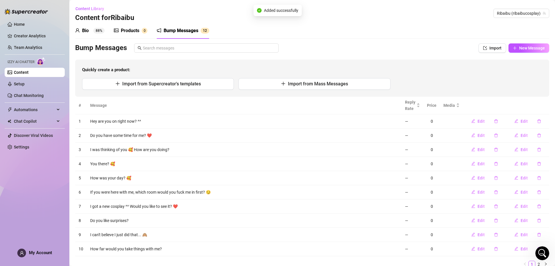
scroll to position [24, 0]
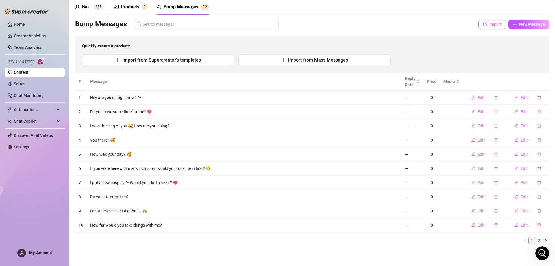
click at [489, 24] on span "Import" at bounding box center [495, 24] width 12 height 5
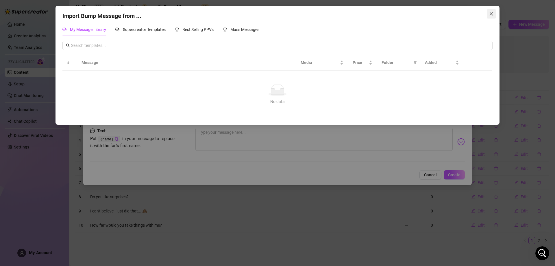
click at [494, 10] on button "Close" at bounding box center [491, 13] width 9 height 9
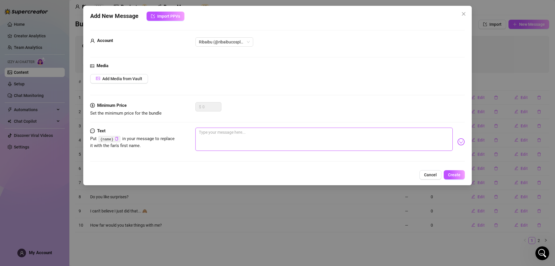
click at [280, 139] on textarea at bounding box center [323, 138] width 257 height 23
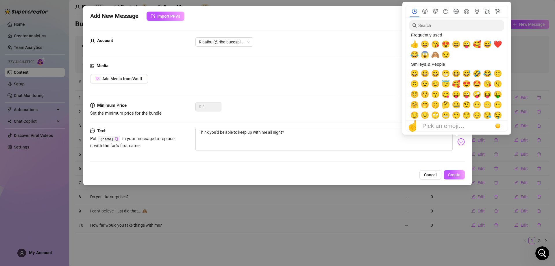
click at [457, 140] on img at bounding box center [461, 142] width 8 height 8
click at [444, 53] on span "😏" at bounding box center [445, 55] width 9 height 8
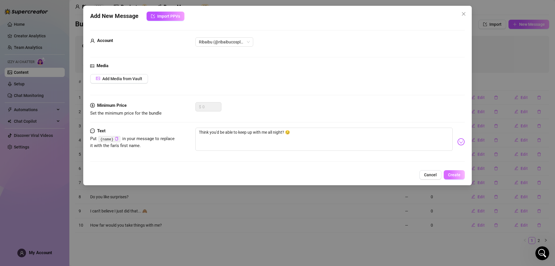
click at [462, 173] on button "Create" at bounding box center [454, 174] width 21 height 9
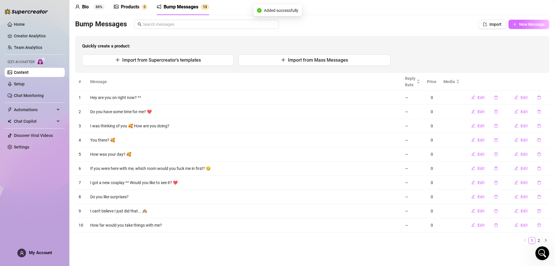
click at [533, 20] on button "New Message" at bounding box center [528, 24] width 41 height 9
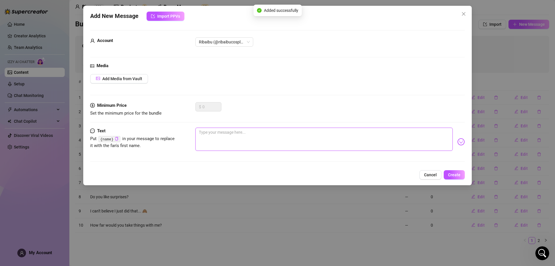
click at [317, 132] on textarea at bounding box center [323, 138] width 257 height 23
click at [457, 139] on img at bounding box center [461, 142] width 8 height 8
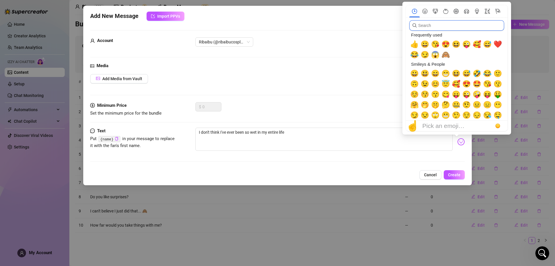
click at [466, 29] on input "search" at bounding box center [456, 25] width 95 height 10
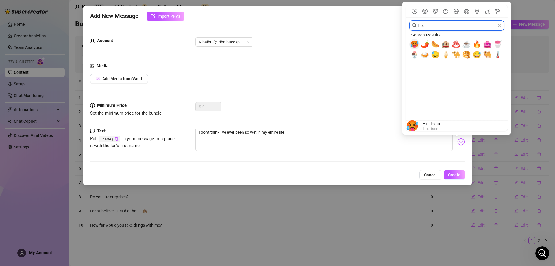
click at [412, 46] on span "🥵" at bounding box center [414, 44] width 9 height 8
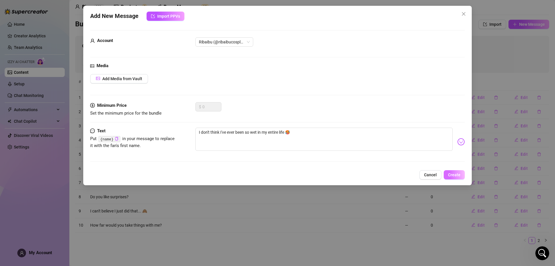
click at [455, 171] on button "Create" at bounding box center [454, 174] width 21 height 9
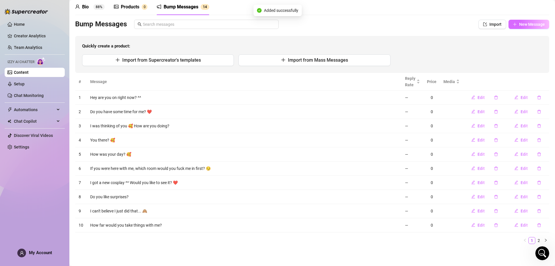
click at [527, 25] on span "New Message" at bounding box center [532, 24] width 26 height 5
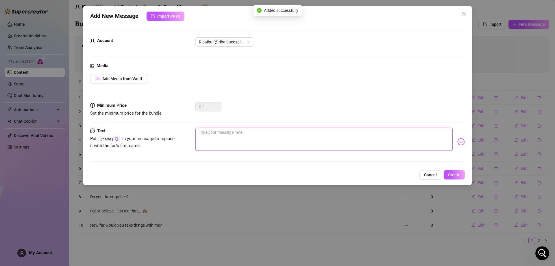
click at [248, 133] on textarea at bounding box center [323, 138] width 257 height 23
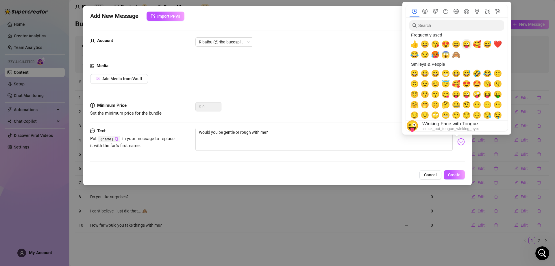
click at [469, 43] on span "😜" at bounding box center [466, 44] width 9 height 8
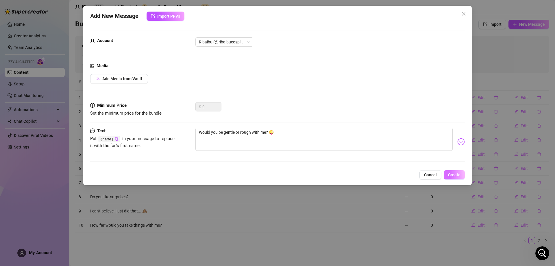
click at [454, 174] on span "Create" at bounding box center [454, 174] width 12 height 5
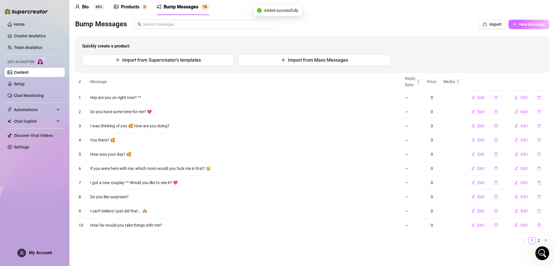
click at [513, 21] on button "New Message" at bounding box center [528, 24] width 41 height 9
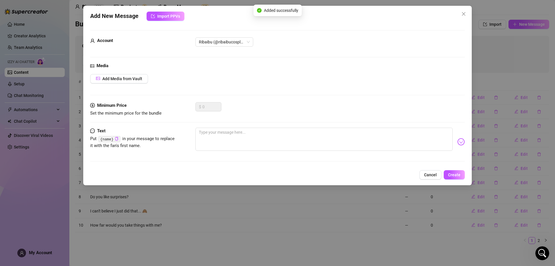
click at [318, 126] on div "Minimum Price Set the minimum price for the bundle $ 0" at bounding box center [277, 114] width 374 height 25
click at [299, 136] on textarea at bounding box center [323, 138] width 257 height 23
click at [457, 140] on img at bounding box center [461, 142] width 8 height 8
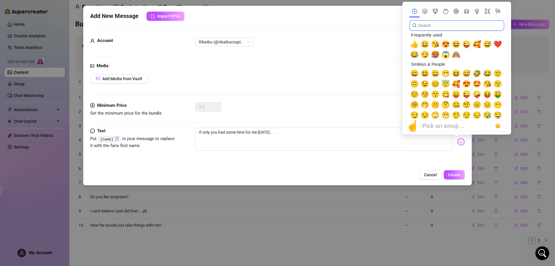
click at [444, 24] on input "search" at bounding box center [456, 25] width 95 height 10
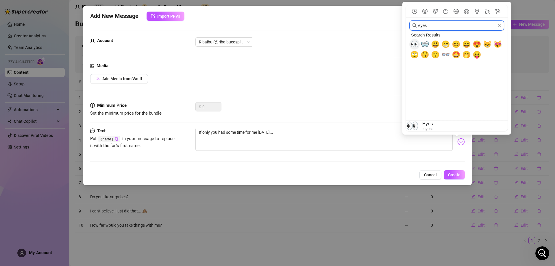
click at [413, 42] on span "👀" at bounding box center [414, 44] width 9 height 8
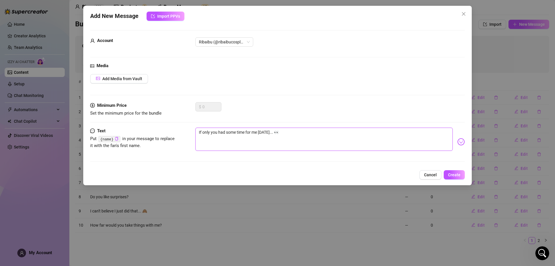
click at [323, 136] on textarea "If only you had some time for me [DATE]... 👀" at bounding box center [323, 138] width 257 height 23
drag, startPoint x: 326, startPoint y: 139, endPoint x: 185, endPoint y: 146, distance: 140.9
click at [186, 146] on div "Text Put {name} in your message to replace it with the fan's first name. If onl…" at bounding box center [277, 141] width 374 height 28
click at [451, 172] on span "Create" at bounding box center [454, 174] width 12 height 5
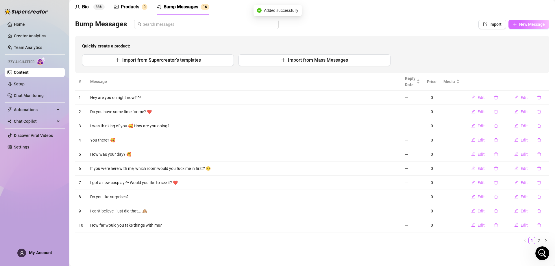
click at [521, 25] on span "New Message" at bounding box center [532, 24] width 26 height 5
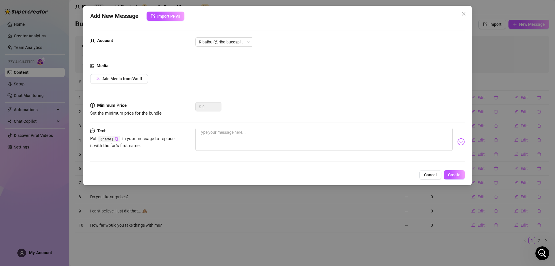
click at [235, 125] on div "Minimum Price Set the minimum price for the bundle $ 0" at bounding box center [277, 114] width 374 height 25
click at [229, 140] on textarea at bounding box center [323, 138] width 257 height 23
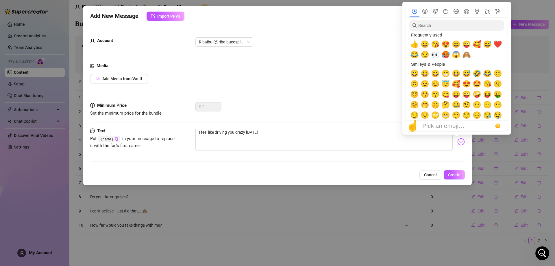
click at [457, 140] on img at bounding box center [461, 142] width 8 height 8
click at [452, 27] on input "search" at bounding box center [456, 25] width 95 height 10
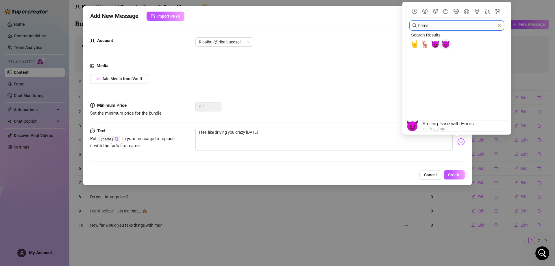
click at [447, 40] on span "😈" at bounding box center [445, 44] width 9 height 8
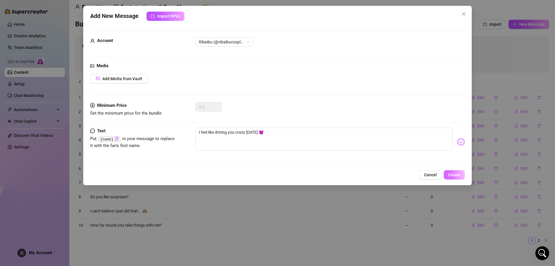
click at [456, 175] on span "Create" at bounding box center [454, 174] width 12 height 5
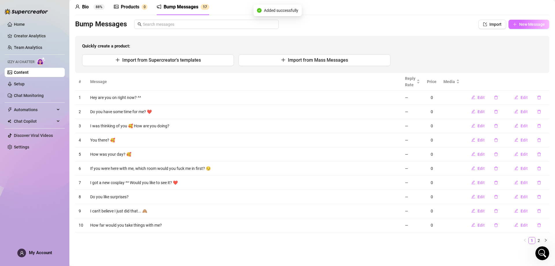
click at [521, 23] on span "New Message" at bounding box center [532, 24] width 26 height 5
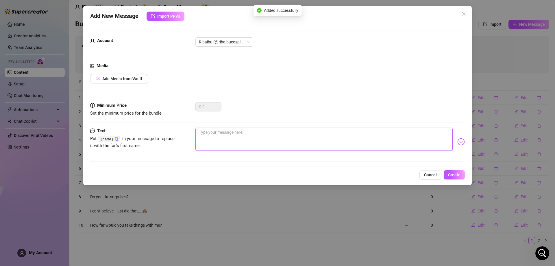
click at [294, 143] on textarea at bounding box center [323, 138] width 257 height 23
click at [459, 175] on span "Create" at bounding box center [454, 174] width 12 height 5
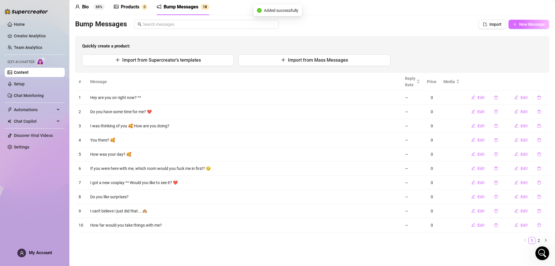
click at [529, 26] on span "New Message" at bounding box center [532, 24] width 26 height 5
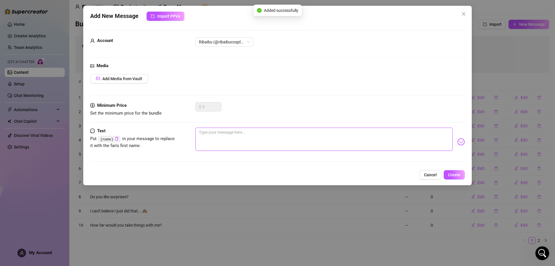
click at [277, 135] on textarea at bounding box center [323, 138] width 257 height 23
click at [229, 133] on textarea "Is it just us tonight?" at bounding box center [323, 138] width 257 height 23
click at [224, 131] on textarea "Is it just us [DATE]?" at bounding box center [323, 138] width 257 height 23
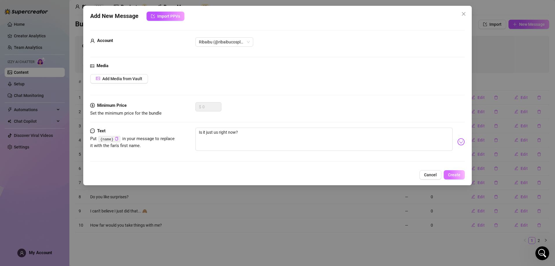
click at [453, 176] on span "Create" at bounding box center [454, 174] width 12 height 5
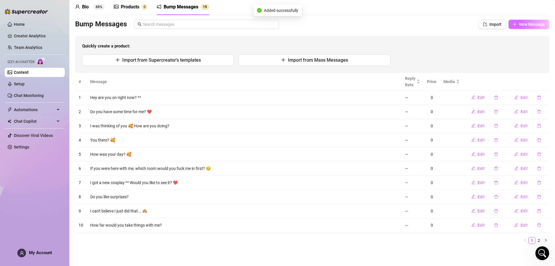
click at [523, 22] on span "New Message" at bounding box center [532, 24] width 26 height 5
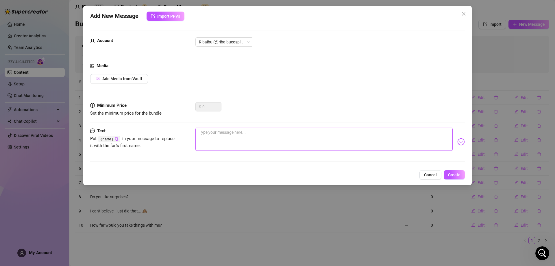
click at [263, 138] on textarea at bounding box center [323, 138] width 257 height 23
click at [459, 177] on button "Create" at bounding box center [454, 174] width 21 height 9
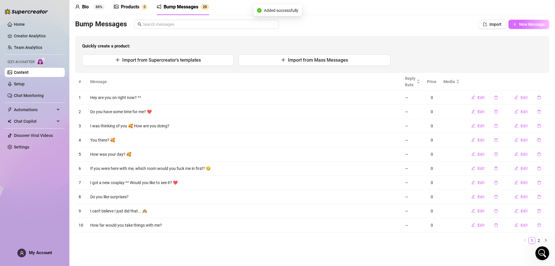
click at [538, 21] on button "New Message" at bounding box center [528, 24] width 41 height 9
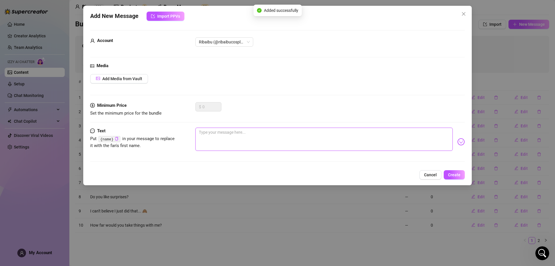
click at [307, 135] on textarea at bounding box center [323, 138] width 257 height 23
click at [457, 142] on img at bounding box center [461, 142] width 8 height 8
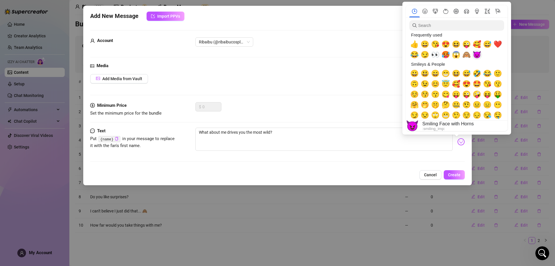
click at [477, 51] on span "😈" at bounding box center [476, 55] width 9 height 8
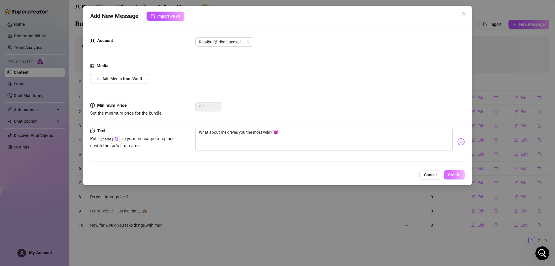
click at [454, 175] on span "Create" at bounding box center [454, 174] width 12 height 5
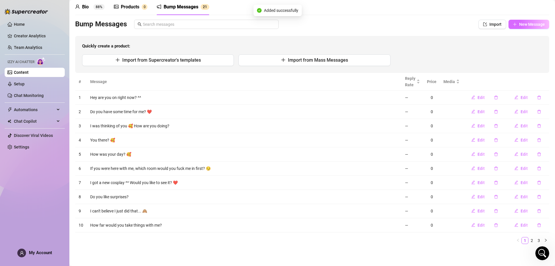
click at [520, 24] on span "New Message" at bounding box center [532, 24] width 26 height 5
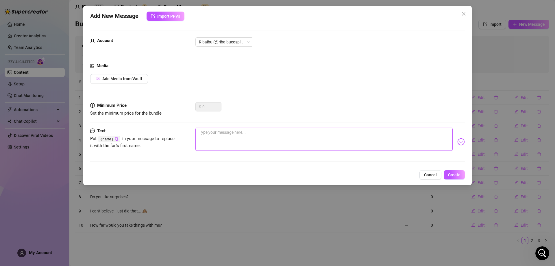
click at [294, 137] on textarea at bounding box center [323, 138] width 257 height 23
click at [456, 171] on button "Create" at bounding box center [454, 174] width 21 height 9
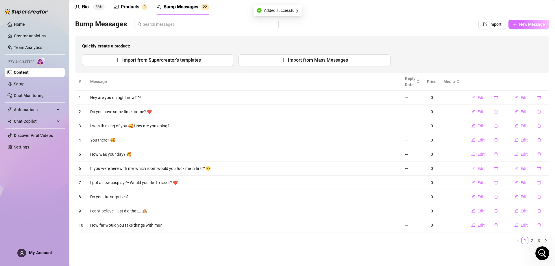
click at [532, 25] on span "New Message" at bounding box center [532, 24] width 26 height 5
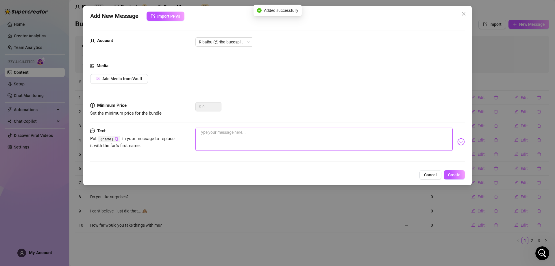
click at [259, 129] on textarea at bounding box center [323, 138] width 257 height 23
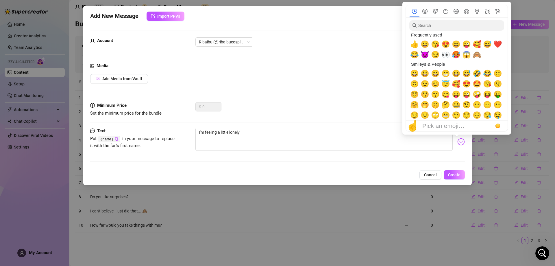
click at [457, 140] on img at bounding box center [461, 142] width 8 height 8
click at [450, 27] on input "search" at bounding box center [456, 25] width 95 height 10
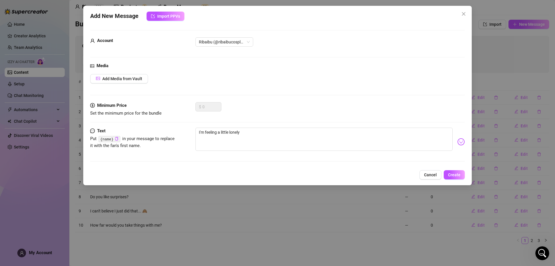
click at [457, 141] on img at bounding box center [461, 142] width 8 height 8
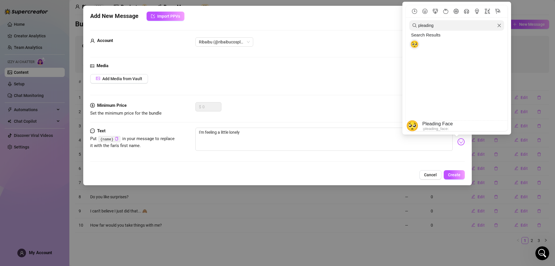
click at [413, 43] on span "🥺" at bounding box center [414, 44] width 9 height 8
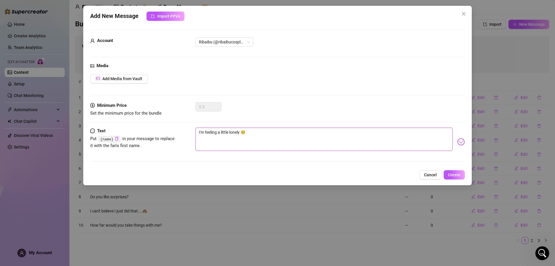
click at [283, 139] on textarea "I'm feeling a little lonely 🥺" at bounding box center [323, 138] width 257 height 23
click at [451, 177] on span "Create" at bounding box center [454, 174] width 12 height 5
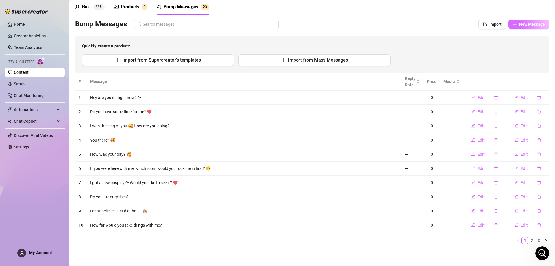
click at [530, 24] on span "New Message" at bounding box center [532, 24] width 26 height 5
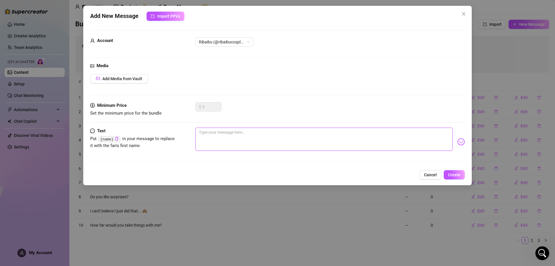
click at [285, 143] on textarea at bounding box center [323, 138] width 257 height 23
click at [453, 169] on div "Add New Message Import PPVs Account Ribaibu (@ribaibucosplay) Media Add Media f…" at bounding box center [277, 95] width 388 height 179
click at [457, 172] on span "Create" at bounding box center [454, 174] width 12 height 5
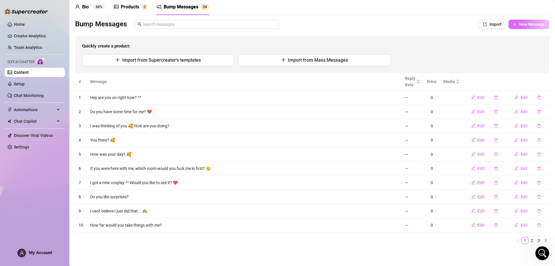
click at [524, 23] on span "New Message" at bounding box center [532, 24] width 26 height 5
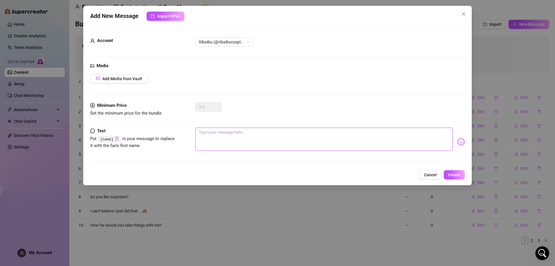
click at [287, 129] on textarea at bounding box center [323, 138] width 257 height 23
paste textarea "I’ve got a little surprise for you. Of course, you’ll have to undress me to dis…"
click at [454, 172] on button "Create" at bounding box center [454, 174] width 21 height 9
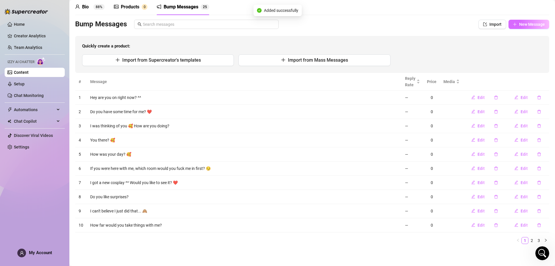
click at [513, 26] on button "New Message" at bounding box center [528, 24] width 41 height 9
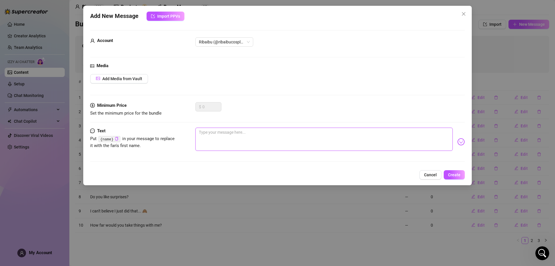
click at [284, 141] on textarea at bounding box center [323, 138] width 257 height 23
click at [455, 179] on button "Create" at bounding box center [454, 174] width 21 height 9
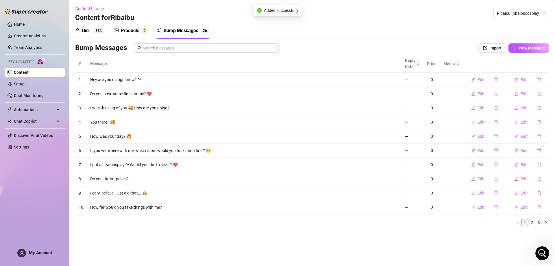
scroll to position [0, 0]
click at [516, 47] on icon "plus" at bounding box center [515, 48] width 4 height 4
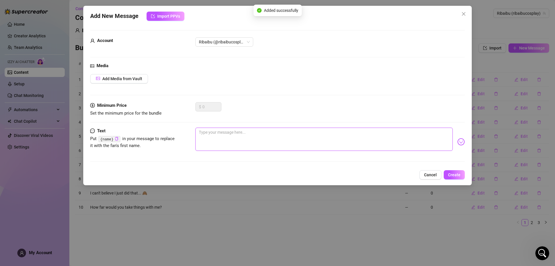
click at [323, 145] on textarea at bounding box center [323, 138] width 257 height 23
click at [455, 172] on span "Create" at bounding box center [454, 174] width 12 height 5
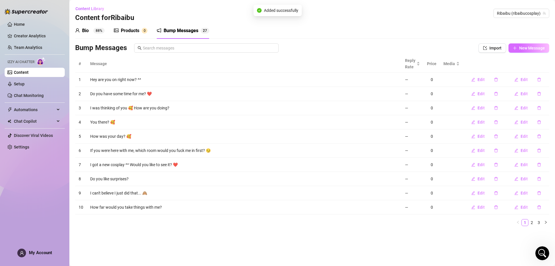
click at [524, 47] on span "New Message" at bounding box center [532, 48] width 26 height 5
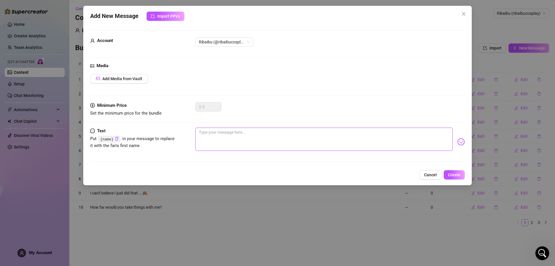
click at [314, 133] on textarea at bounding box center [323, 138] width 257 height 23
paste textarea "No one's around right now, so why don't we get a lil freaky? 😏"
click at [458, 176] on span "Create" at bounding box center [454, 174] width 12 height 5
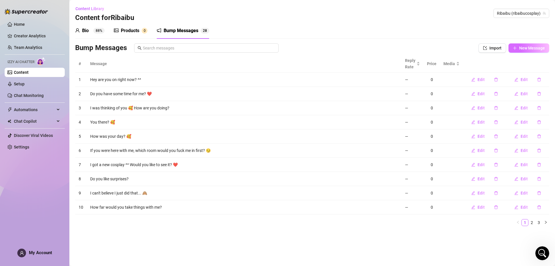
click at [515, 48] on icon "plus" at bounding box center [514, 48] width 3 height 0
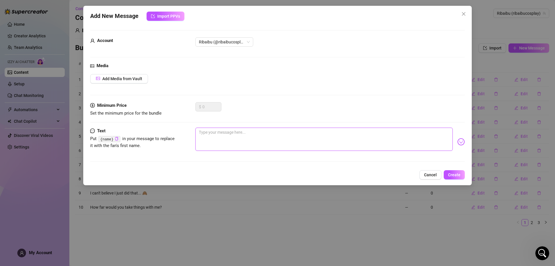
click at [288, 139] on textarea at bounding box center [323, 138] width 257 height 23
paste textarea "Do you like it when a girl moans your name?"
click at [459, 175] on span "Create" at bounding box center [454, 174] width 12 height 5
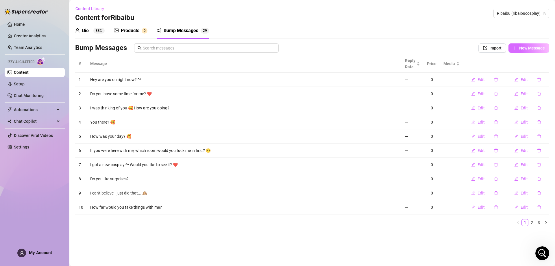
click at [528, 47] on span "New Message" at bounding box center [532, 48] width 26 height 5
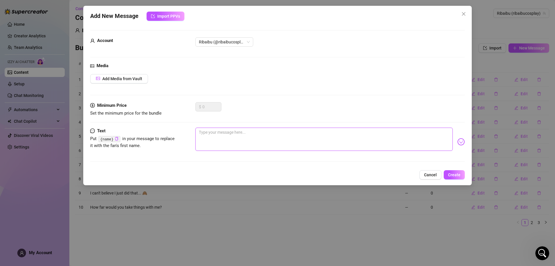
click at [348, 138] on textarea at bounding box center [323, 138] width 257 height 23
paste textarea "I can't believe what I just did..."
click at [457, 173] on span "Create" at bounding box center [454, 174] width 12 height 5
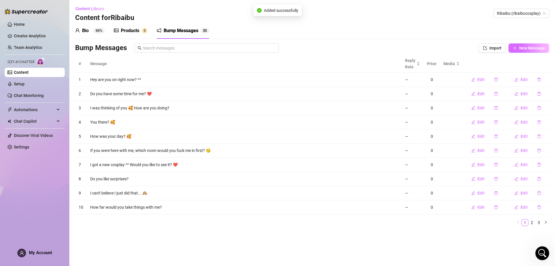
click at [533, 49] on span "New Message" at bounding box center [532, 48] width 26 height 5
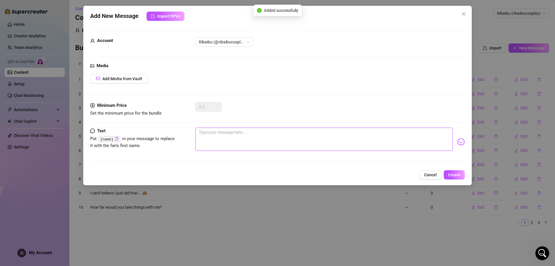
click at [282, 143] on textarea at bounding box center [323, 138] width 257 height 23
paste textarea "I'm close... but I want it to be you who makes me cum 🥺"
click at [457, 176] on span "Create" at bounding box center [454, 174] width 12 height 5
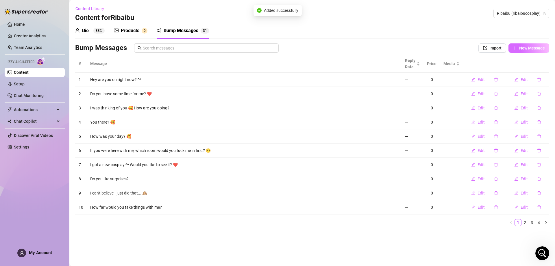
click at [531, 49] on span "New Message" at bounding box center [532, 48] width 26 height 5
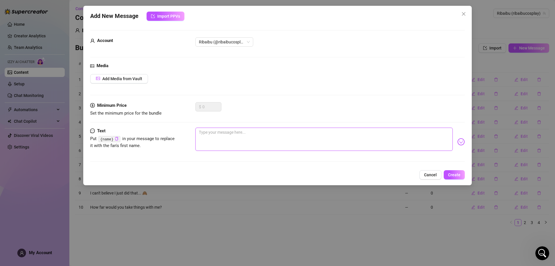
click at [294, 129] on textarea at bounding box center [323, 138] width 257 height 23
paste textarea "What would we watch if you were here right now?"
click at [452, 174] on span "Create" at bounding box center [454, 174] width 12 height 5
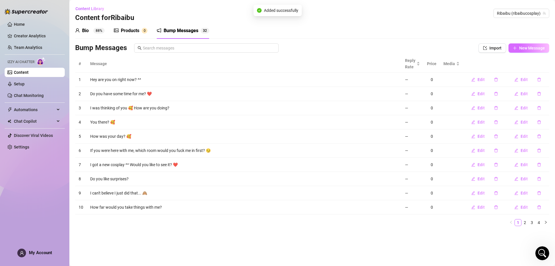
click at [527, 49] on span "New Message" at bounding box center [532, 48] width 26 height 5
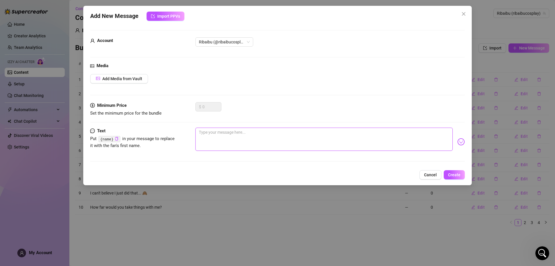
click at [252, 142] on textarea at bounding box center [323, 138] width 257 height 23
paste textarea "Is your bed as comfortable as mine?"
click at [450, 176] on span "Create" at bounding box center [454, 174] width 12 height 5
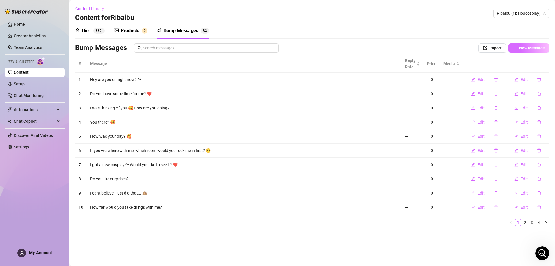
click at [519, 48] on span "New Message" at bounding box center [532, 48] width 26 height 5
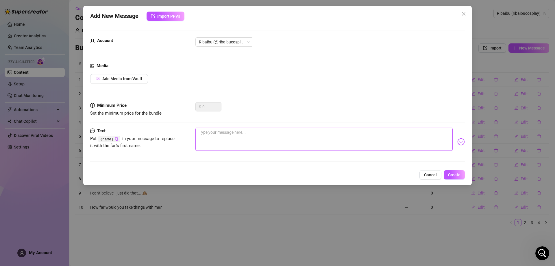
click at [298, 147] on textarea at bounding box center [323, 138] width 257 height 23
paste textarea "Would it bother you if it got messy?"
click at [454, 175] on span "Create" at bounding box center [454, 174] width 12 height 5
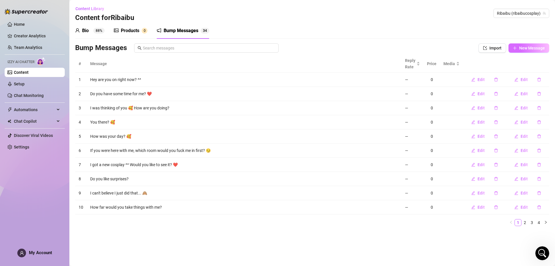
click at [540, 48] on span "New Message" at bounding box center [532, 48] width 26 height 5
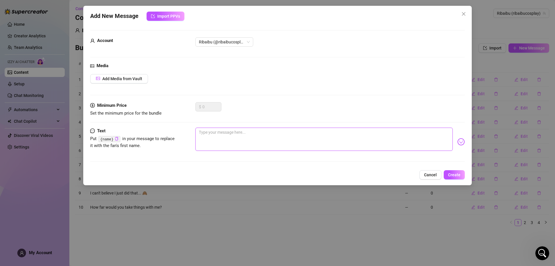
click at [332, 139] on textarea at bounding box center [323, 138] width 257 height 23
paste textarea "I can't believe the dream I had last night 🙈"
click at [457, 174] on span "Create" at bounding box center [454, 174] width 12 height 5
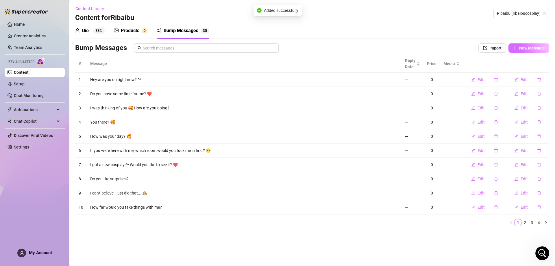
click at [533, 49] on span "New Message" at bounding box center [532, 48] width 26 height 5
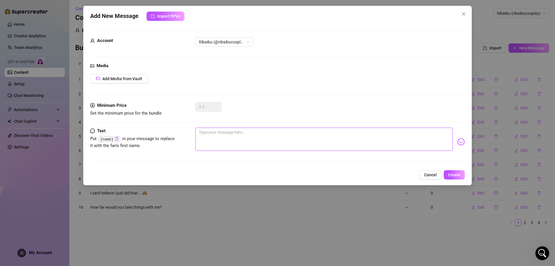
click at [313, 134] on textarea at bounding box center [323, 138] width 257 height 23
paste textarea "I made such a mess... 🙈"
drag, startPoint x: 450, startPoint y: 174, endPoint x: 491, endPoint y: 168, distance: 41.4
click at [450, 174] on span "Create" at bounding box center [454, 174] width 12 height 5
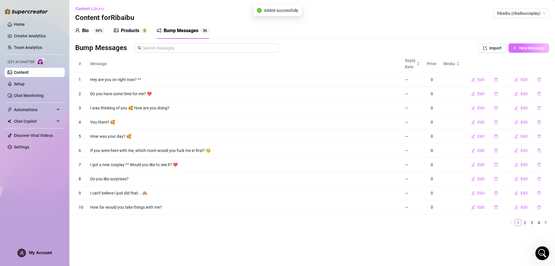
click at [515, 49] on icon "plus" at bounding box center [515, 48] width 4 height 4
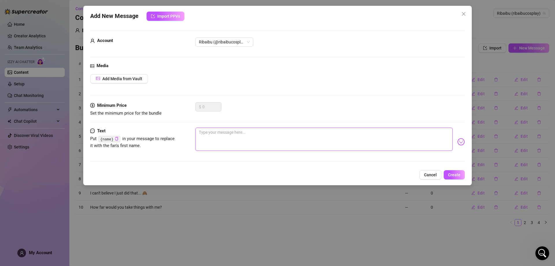
drag, startPoint x: 290, startPoint y: 137, endPoint x: 306, endPoint y: 140, distance: 16.2
click at [290, 137] on textarea at bounding box center [323, 138] width 257 height 23
paste textarea "I was supposed to be watching a new anime… but somehow my panties ended up on t…"
click at [456, 174] on span "Create" at bounding box center [454, 174] width 12 height 5
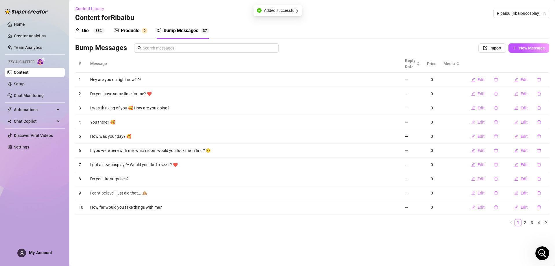
click at [69, 29] on aside "Home Creator Analytics Team Analytics Izzy AI Chatter Content Setup Chat Monito…" at bounding box center [34, 133] width 69 height 266
click at [28, 70] on link "Content" at bounding box center [21, 72] width 15 height 5
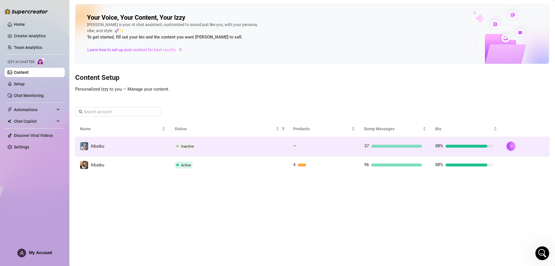
click at [184, 146] on span "Inactive" at bounding box center [187, 146] width 13 height 4
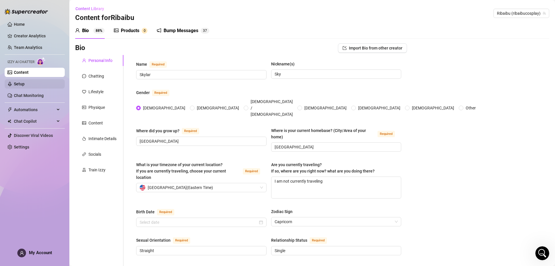
click at [25, 85] on link "Setup" at bounding box center [19, 83] width 11 height 5
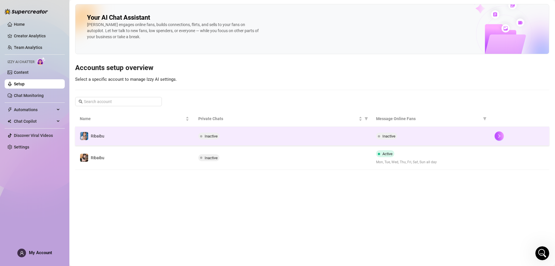
click at [256, 136] on div "Inactive" at bounding box center [282, 135] width 168 height 7
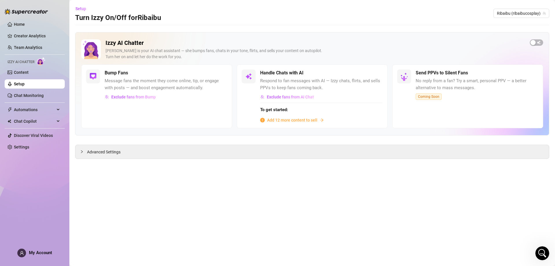
click at [121, 73] on h5 "Bump Fans" at bounding box center [116, 72] width 23 height 7
click at [144, 98] on span "Exclude fans from Bump" at bounding box center [133, 96] width 44 height 5
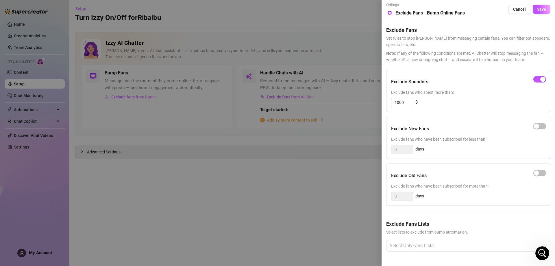
click at [351, 59] on div at bounding box center [277, 133] width 555 height 266
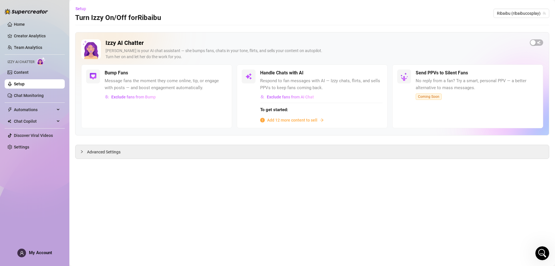
click at [535, 38] on div "Izzy AI Chatter [PERSON_NAME] is your AI chat assistant — she bumps fans, chats…" at bounding box center [312, 83] width 474 height 103
click at [534, 42] on div "button" at bounding box center [532, 42] width 5 height 5
drag, startPoint x: 26, startPoint y: 70, endPoint x: 30, endPoint y: 63, distance: 7.9
click at [26, 70] on link "Content" at bounding box center [21, 72] width 15 height 5
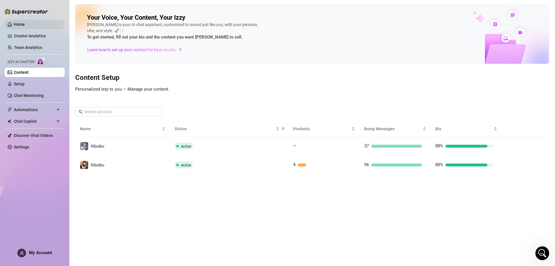
click at [25, 22] on link "Home" at bounding box center [19, 24] width 11 height 5
